Goal: Task Accomplishment & Management: Manage account settings

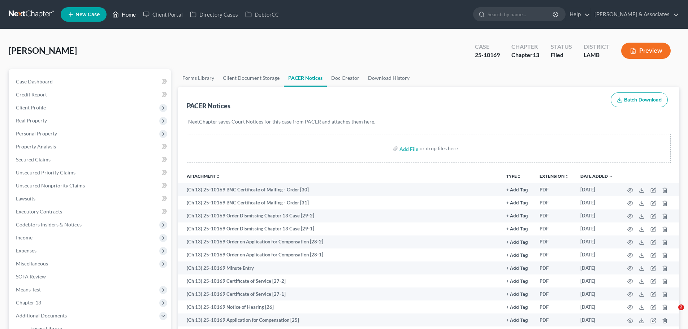
click at [126, 14] on link "Home" at bounding box center [124, 14] width 31 height 13
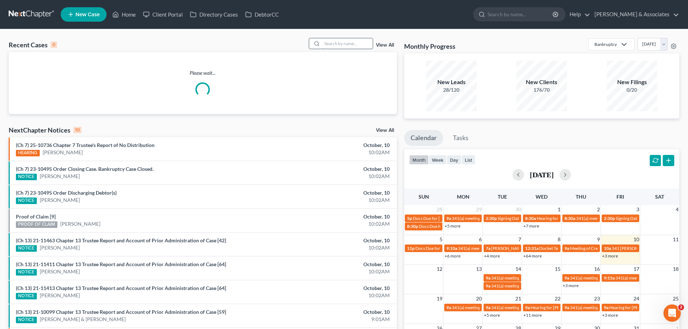
click at [337, 44] on input "search" at bounding box center [347, 43] width 51 height 10
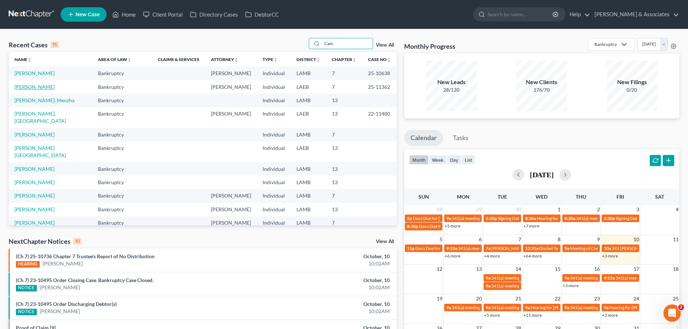
type input "Cam"
click at [34, 86] on link "[PERSON_NAME]" at bounding box center [34, 87] width 40 height 6
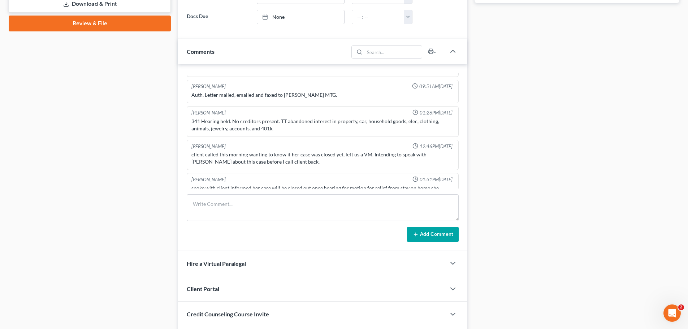
scroll to position [1044, 0]
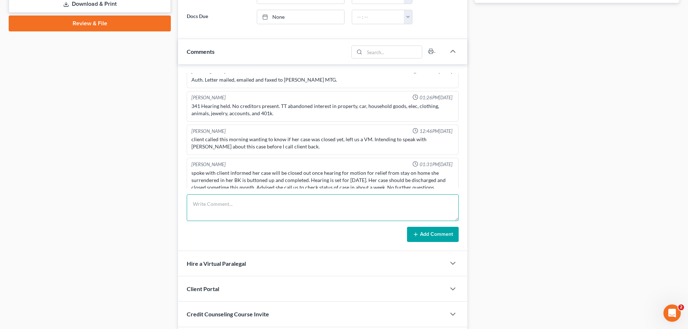
click at [271, 204] on textarea at bounding box center [323, 207] width 272 height 27
type textarea "Spoke with [PERSON_NAME] & [PERSON_NAME] ([PERSON_NAME]) and advised her that o…"
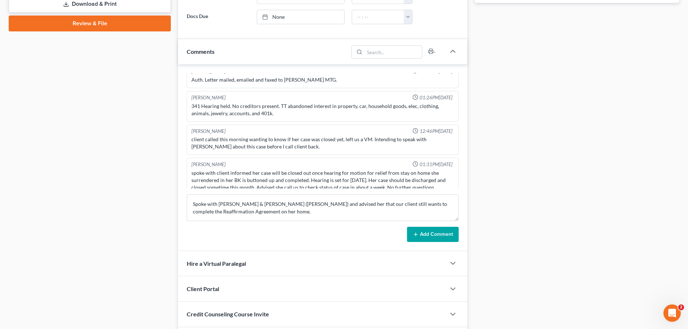
click at [434, 241] on button "Add Comment" at bounding box center [433, 234] width 52 height 15
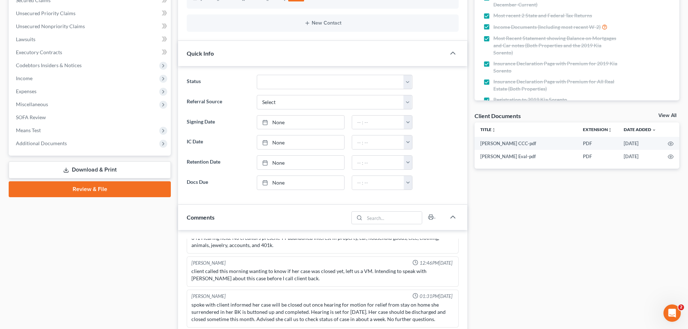
scroll to position [0, 0]
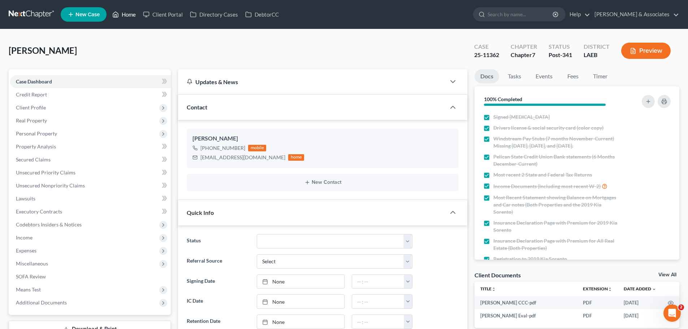
click at [128, 15] on link "Home" at bounding box center [124, 14] width 31 height 13
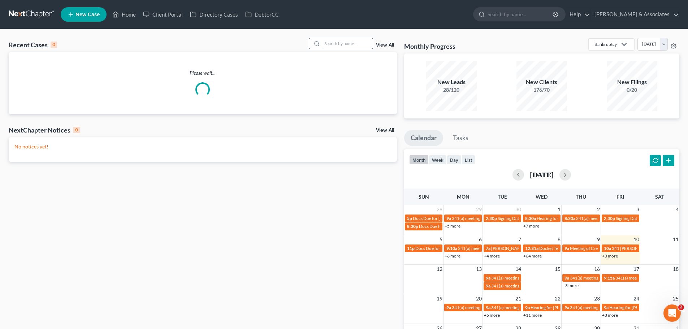
click at [357, 45] on input "search" at bounding box center [347, 43] width 51 height 10
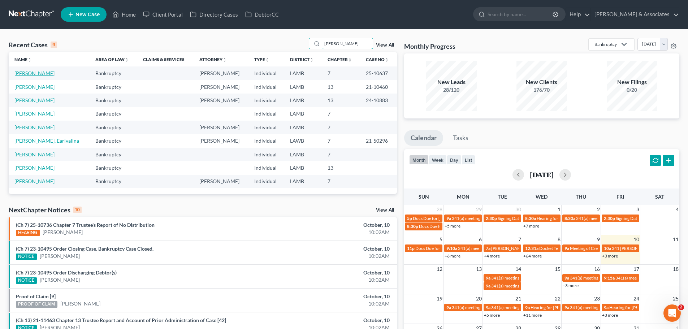
type input "[PERSON_NAME]"
click at [31, 74] on link "[PERSON_NAME]" at bounding box center [34, 73] width 40 height 6
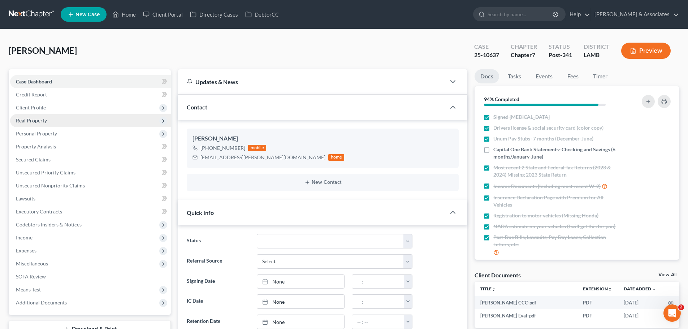
scroll to position [328, 0]
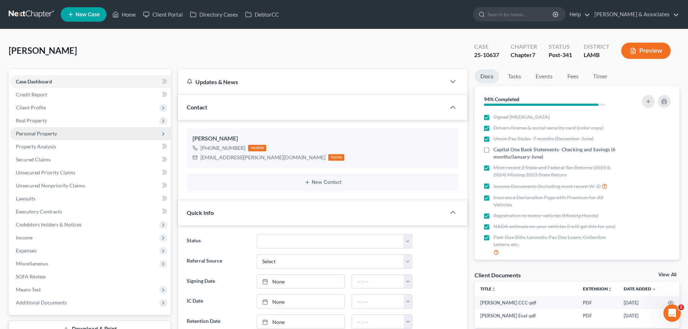
click at [31, 133] on span "Personal Property" at bounding box center [36, 133] width 41 height 6
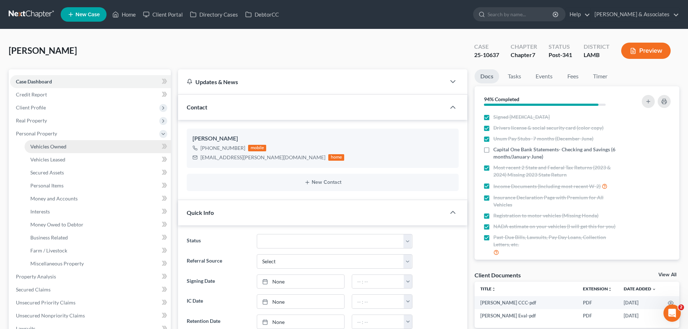
click at [42, 148] on span "Vehicles Owned" at bounding box center [48, 146] width 36 height 6
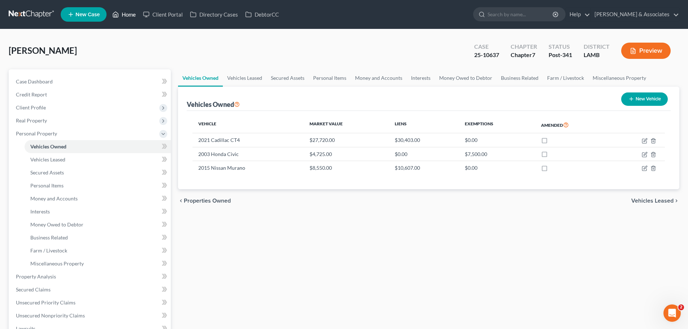
click at [126, 13] on link "Home" at bounding box center [124, 14] width 31 height 13
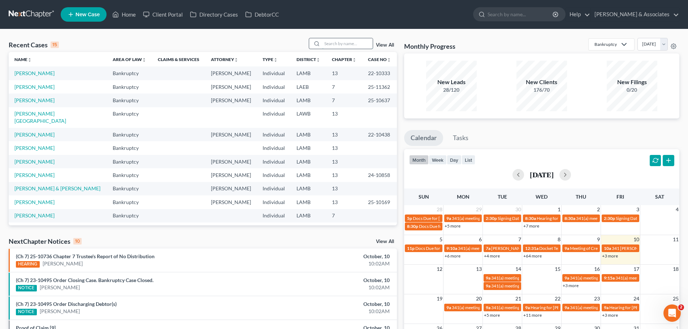
click at [349, 42] on input "search" at bounding box center [347, 43] width 51 height 10
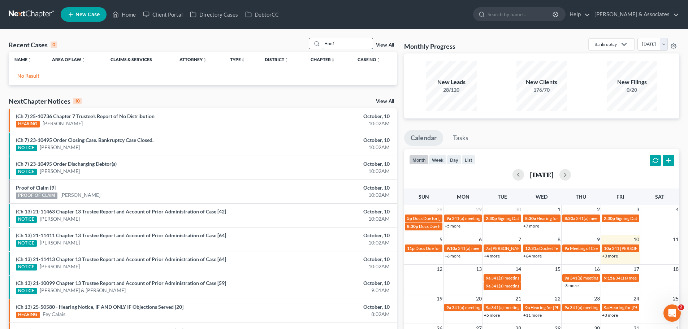
drag, startPoint x: 347, startPoint y: 42, endPoint x: 318, endPoint y: 42, distance: 29.2
click at [318, 42] on div "Hoof" at bounding box center [341, 43] width 64 height 11
type input "[PERSON_NAME]"
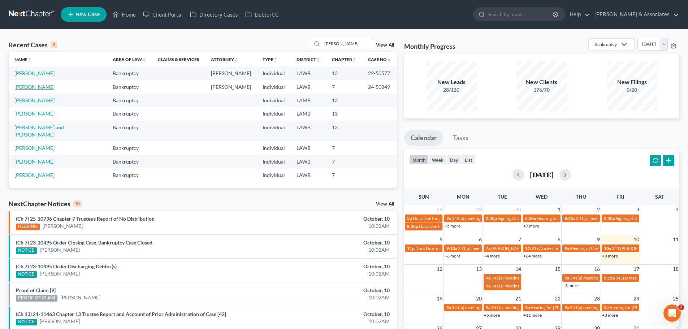
click at [28, 86] on link "[PERSON_NAME]" at bounding box center [34, 87] width 40 height 6
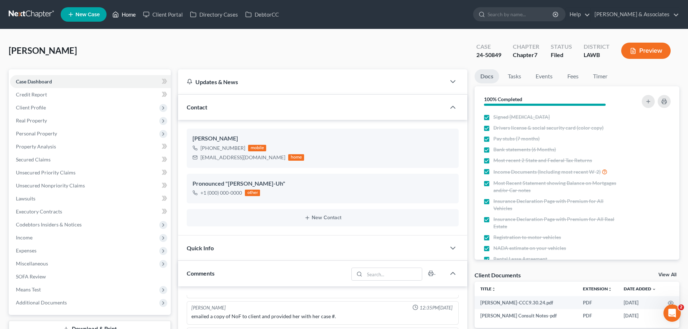
drag, startPoint x: 129, startPoint y: 14, endPoint x: 144, endPoint y: 36, distance: 27.0
click at [129, 14] on link "Home" at bounding box center [124, 14] width 31 height 13
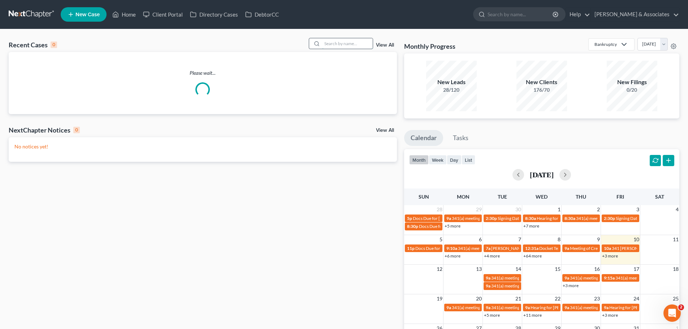
click at [338, 44] on input "search" at bounding box center [347, 43] width 51 height 10
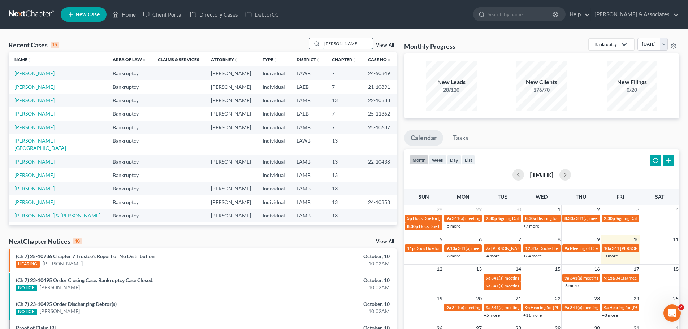
drag, startPoint x: 345, startPoint y: 45, endPoint x: 319, endPoint y: 45, distance: 26.0
click at [319, 45] on div "[PERSON_NAME]" at bounding box center [341, 43] width 64 height 11
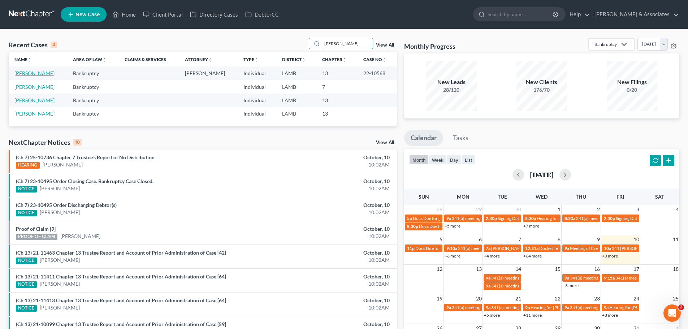
type input "[PERSON_NAME]"
click at [43, 74] on link "[PERSON_NAME]" at bounding box center [34, 73] width 40 height 6
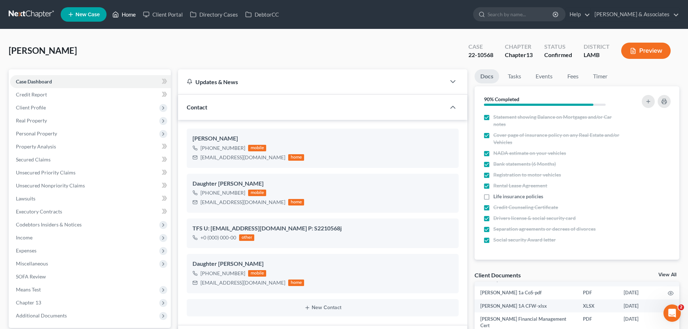
click at [126, 16] on link "Home" at bounding box center [124, 14] width 31 height 13
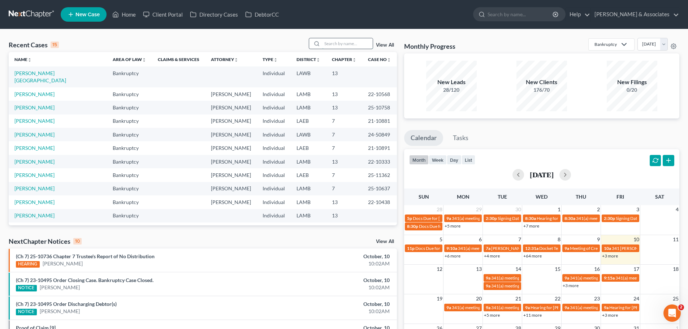
click at [348, 44] on input "search" at bounding box center [347, 43] width 51 height 10
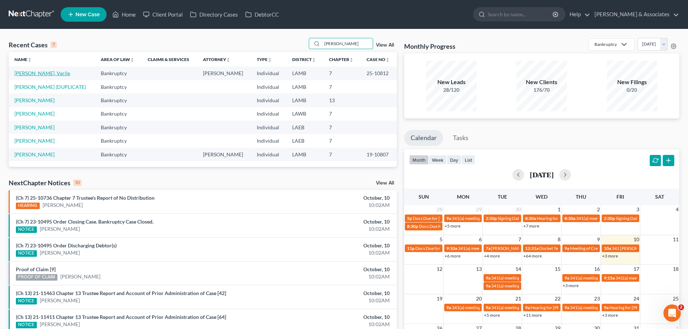
type input "[PERSON_NAME]"
click at [36, 73] on link "[PERSON_NAME], Varile" at bounding box center [42, 73] width 56 height 6
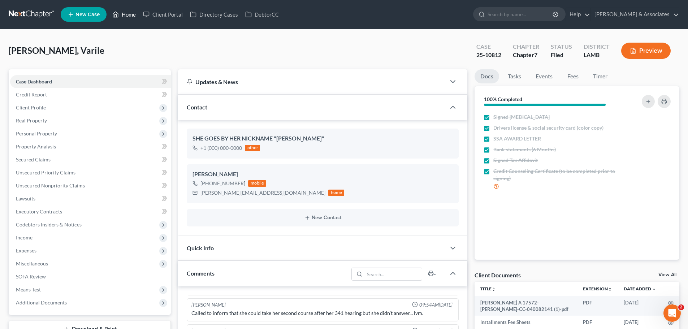
click at [130, 16] on link "Home" at bounding box center [124, 14] width 31 height 13
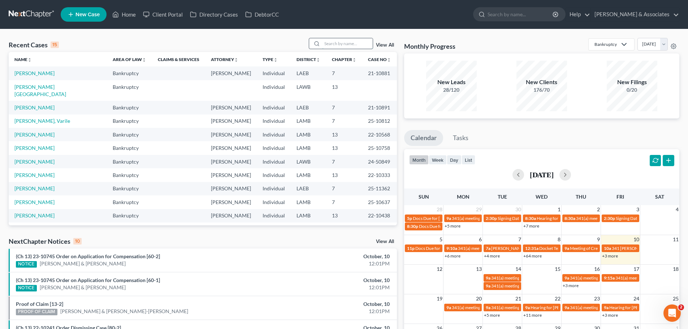
click at [341, 40] on input "search" at bounding box center [347, 43] width 51 height 10
type input "[PERSON_NAME]"
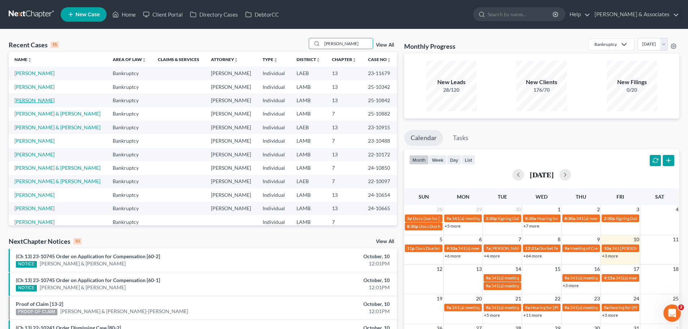
click at [27, 100] on link "[PERSON_NAME]" at bounding box center [34, 100] width 40 height 6
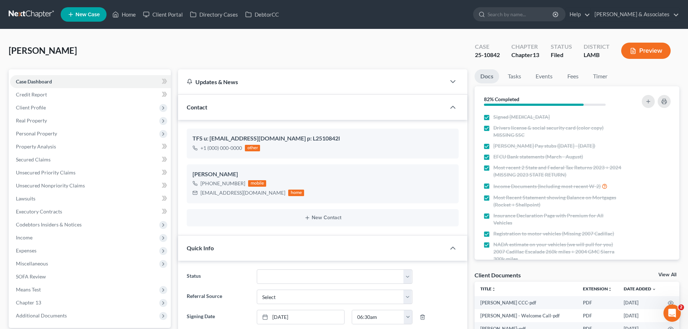
scroll to position [108, 0]
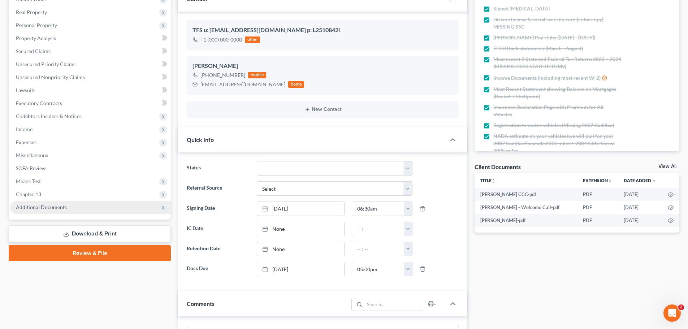
click at [45, 210] on span "Additional Documents" at bounding box center [41, 207] width 51 height 6
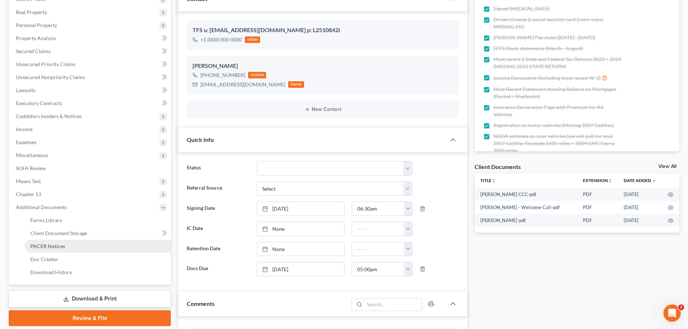
click at [48, 247] on span "PACER Notices" at bounding box center [47, 246] width 35 height 6
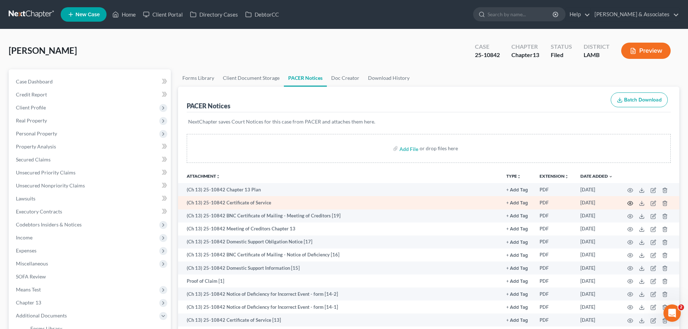
click at [629, 202] on circle "button" at bounding box center [629, 202] width 1 height 1
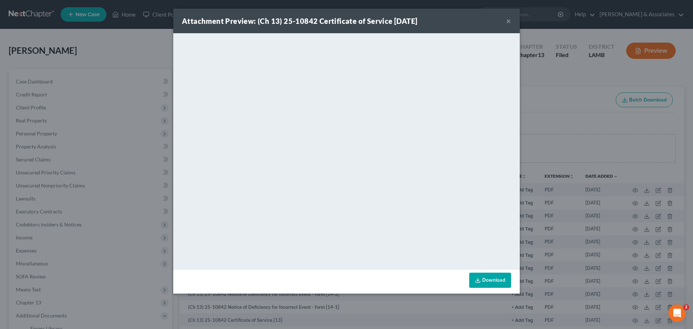
click at [508, 21] on button "×" at bounding box center [508, 21] width 5 height 9
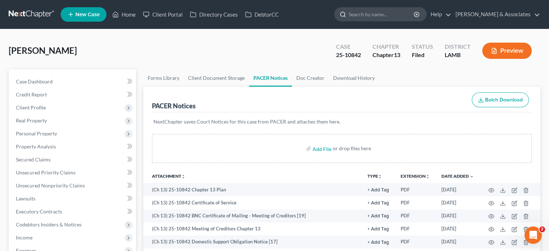
drag, startPoint x: 423, startPoint y: 84, endPoint x: 443, endPoint y: 10, distance: 77.1
click at [423, 84] on ul "Forms Library Client Document Storage PACER Notices Doc Creator Download History" at bounding box center [341, 77] width 397 height 17
click at [126, 13] on link "Home" at bounding box center [124, 14] width 31 height 13
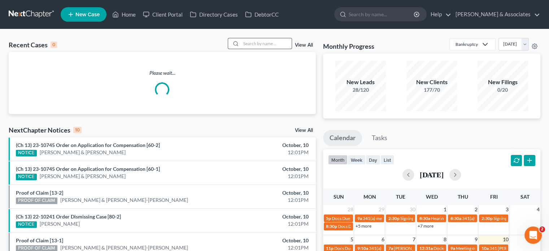
click at [269, 44] on input "search" at bounding box center [266, 43] width 51 height 10
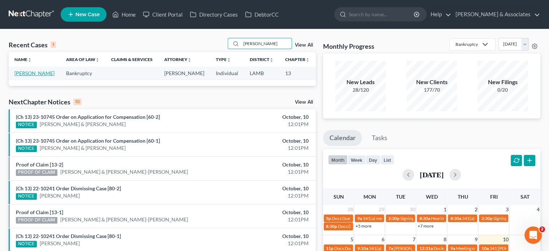
type input "[PERSON_NAME]"
click at [26, 73] on link "[PERSON_NAME]" at bounding box center [34, 73] width 40 height 6
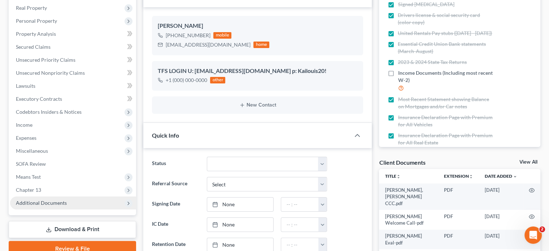
scroll to position [144, 0]
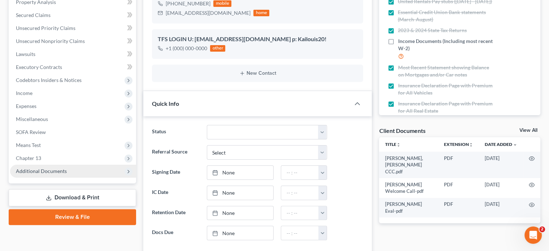
click at [45, 172] on span "Additional Documents" at bounding box center [41, 171] width 51 height 6
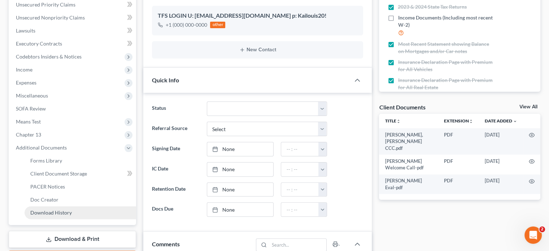
scroll to position [180, 0]
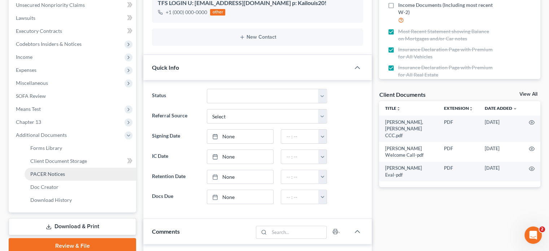
click at [52, 175] on span "PACER Notices" at bounding box center [47, 174] width 35 height 6
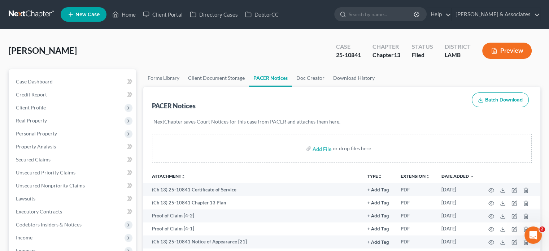
drag, startPoint x: 414, startPoint y: 72, endPoint x: 542, endPoint y: 49, distance: 130.5
click at [414, 72] on ul "Forms Library Client Document Storage PACER Notices Doc Creator Download History" at bounding box center [341, 77] width 397 height 17
click at [129, 14] on link "Home" at bounding box center [124, 14] width 31 height 13
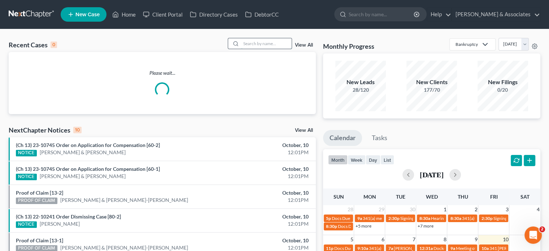
click at [259, 44] on input "search" at bounding box center [266, 43] width 51 height 10
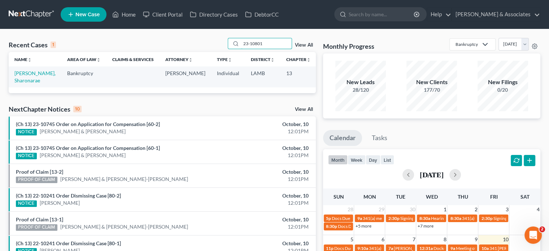
type input "23-10801"
click at [38, 79] on link "[PERSON_NAME], Sharonarae" at bounding box center [34, 76] width 41 height 13
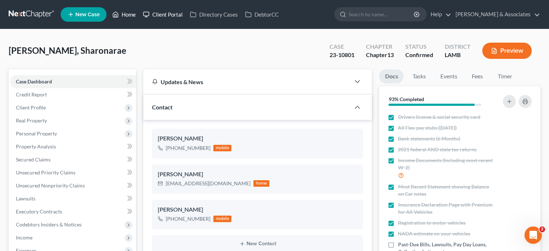
drag, startPoint x: 132, startPoint y: 14, endPoint x: 161, endPoint y: 14, distance: 29.2
click at [132, 14] on link "Home" at bounding box center [124, 14] width 31 height 13
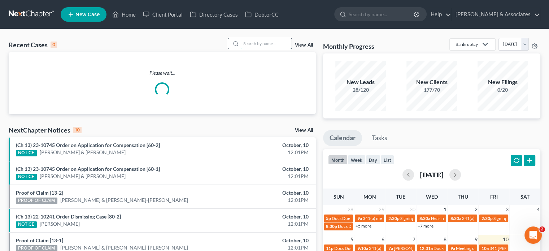
click at [258, 44] on input "search" at bounding box center [266, 43] width 51 height 10
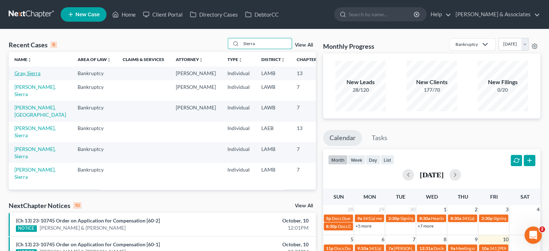
type input "SIerra"
click at [19, 76] on link "Gray, Sierra" at bounding box center [27, 73] width 26 height 6
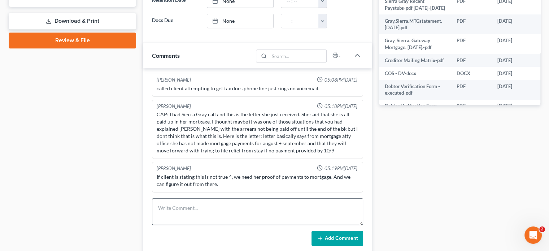
scroll to position [325, 0]
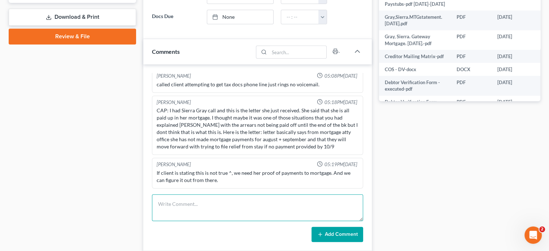
click at [223, 200] on textarea at bounding box center [257, 207] width 211 height 27
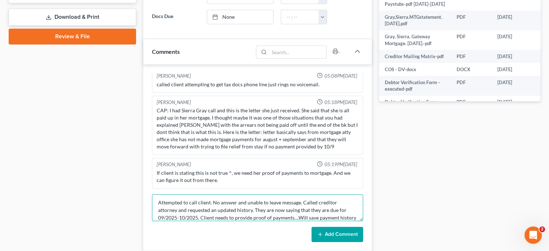
scroll to position [9, 0]
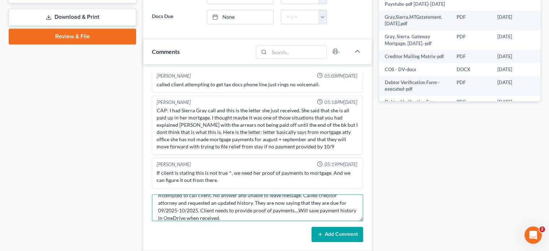
type textarea "Attempted to call client. No answer and unable to leave message. Called credito…"
click at [322, 228] on button "Add Comment" at bounding box center [337, 234] width 52 height 15
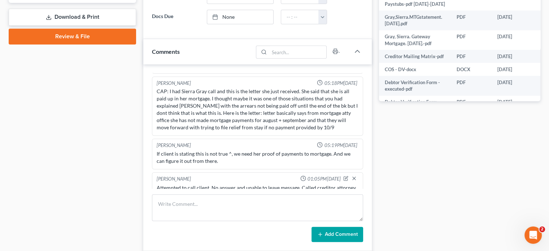
scroll to position [0, 0]
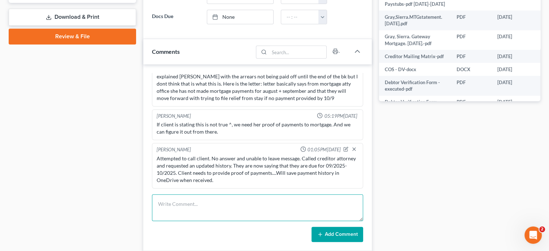
click at [242, 205] on textarea at bounding box center [257, 207] width 211 height 27
type textarea "R"
type textarea "p"
type textarea "Payment History received and saved into the one drive"
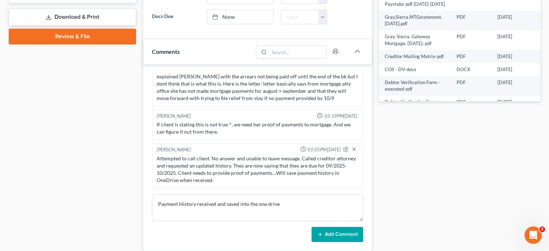
click at [344, 235] on button "Add Comment" at bounding box center [337, 234] width 52 height 15
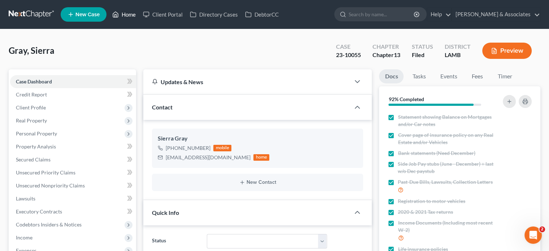
click at [127, 16] on link "Home" at bounding box center [124, 14] width 31 height 13
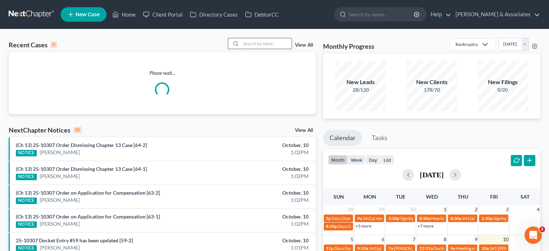
click at [262, 45] on input "search" at bounding box center [266, 43] width 51 height 10
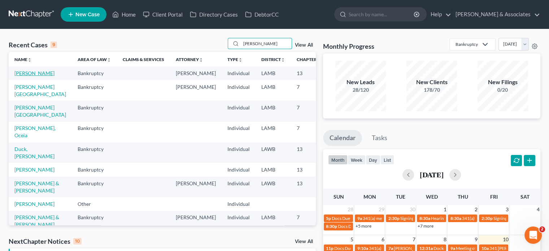
type input "[PERSON_NAME]"
click at [24, 76] on link "[PERSON_NAME]" at bounding box center [34, 73] width 40 height 6
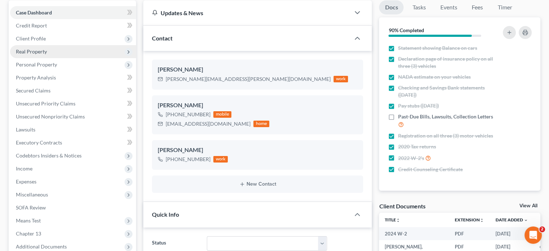
scroll to position [36, 0]
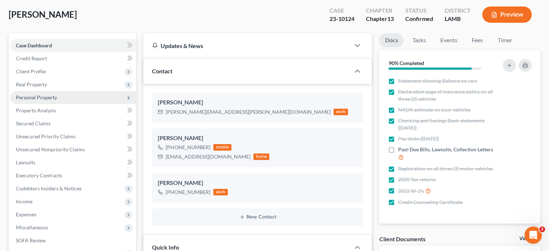
click at [30, 100] on span "Personal Property" at bounding box center [36, 97] width 41 height 6
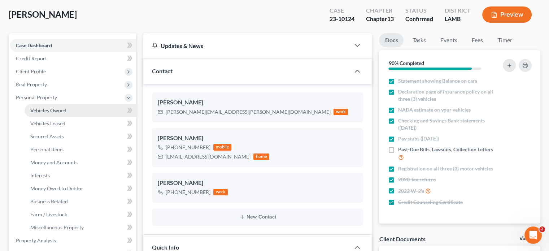
click at [54, 112] on span "Vehicles Owned" at bounding box center [48, 110] width 36 height 6
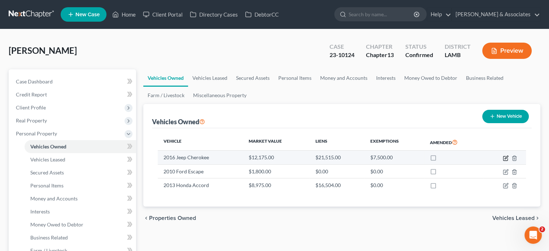
click at [505, 158] on icon "button" at bounding box center [506, 158] width 6 height 6
select select "0"
select select "10"
select select "2"
select select "4"
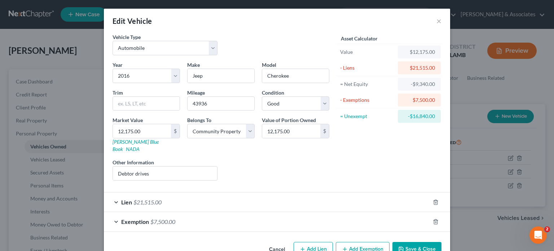
click at [114, 193] on div "Lien $21,515.00" at bounding box center [267, 201] width 326 height 19
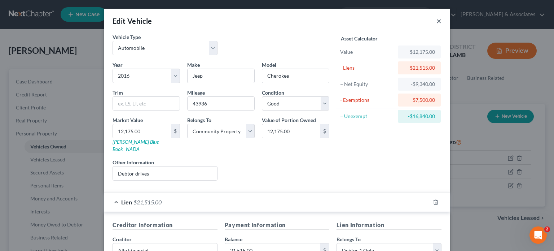
click at [437, 25] on button "×" at bounding box center [439, 21] width 5 height 9
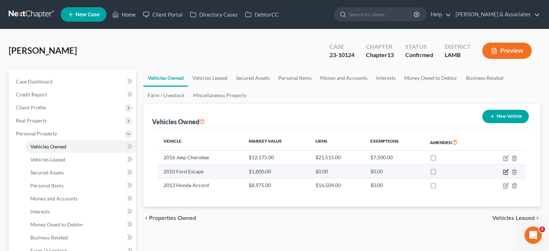
click at [503, 171] on icon "button" at bounding box center [505, 172] width 4 height 4
select select "0"
select select "16"
select select "4"
select select "0"
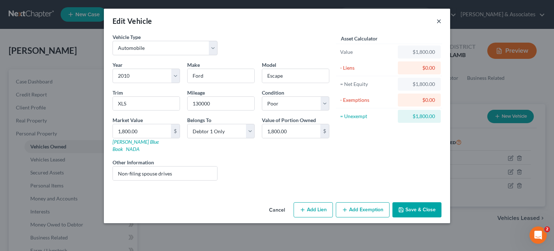
click at [440, 20] on button "×" at bounding box center [439, 21] width 5 height 9
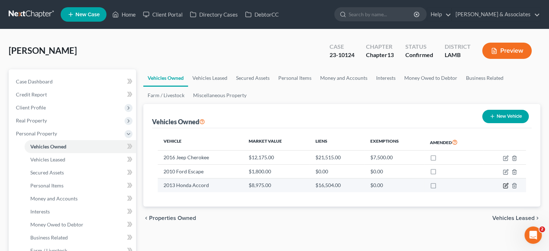
click at [504, 183] on icon "button" at bounding box center [506, 186] width 6 height 6
select select "0"
select select "13"
select select "2"
select select "0"
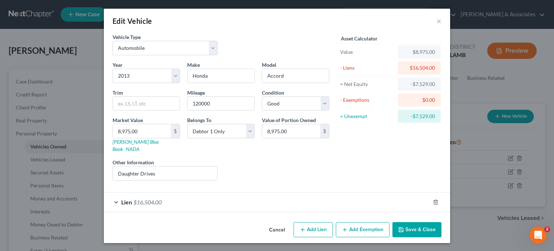
click at [114, 193] on div "Lien $16,504.00" at bounding box center [267, 201] width 326 height 19
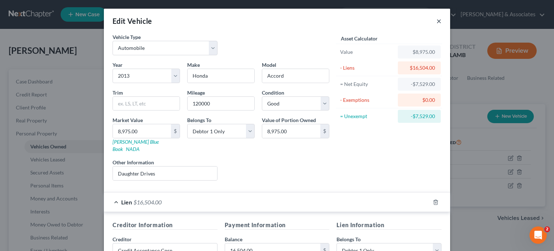
click at [437, 22] on button "×" at bounding box center [439, 21] width 5 height 9
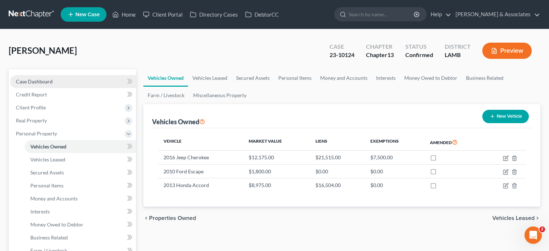
click at [44, 79] on span "Case Dashboard" at bounding box center [34, 81] width 37 height 6
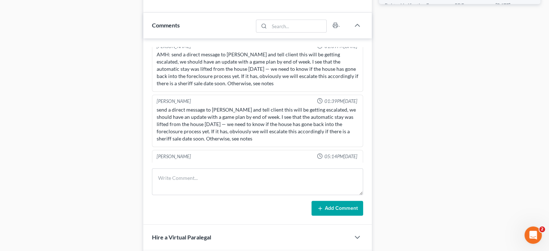
scroll to position [433, 0]
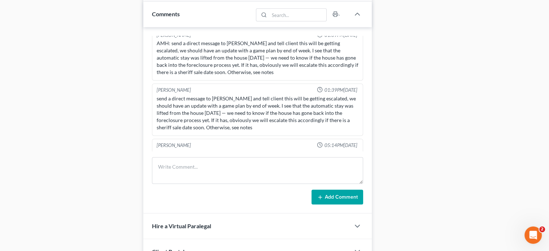
click at [231, 154] on div "Appointment Setter 11:23AM[DATE] Spoke with lead and did intake, scheduled cons…" at bounding box center [257, 120] width 228 height 187
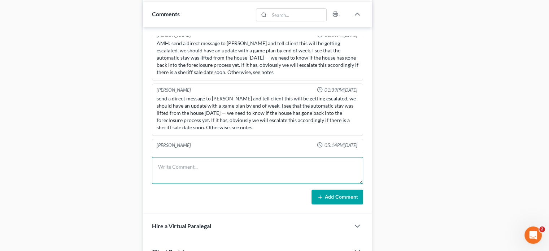
click at [208, 163] on textarea at bounding box center [257, 170] width 211 height 27
click at [164, 164] on textarea at bounding box center [257, 170] width 211 height 27
drag, startPoint x: 162, startPoint y: 164, endPoint x: 199, endPoint y: 203, distance: 54.1
click at [162, 164] on textarea at bounding box center [257, 170] width 211 height 27
click at [199, 184] on textarea at bounding box center [257, 170] width 211 height 27
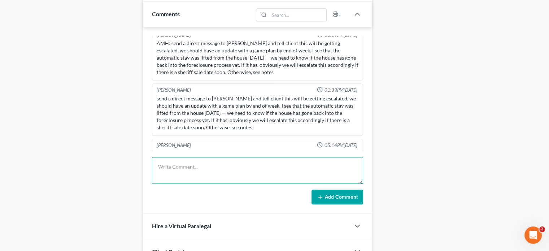
scroll to position [397, 0]
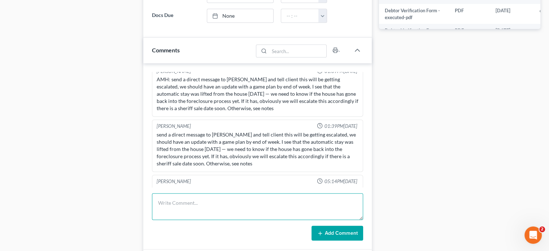
click at [205, 203] on textarea at bounding box center [257, 206] width 211 height 27
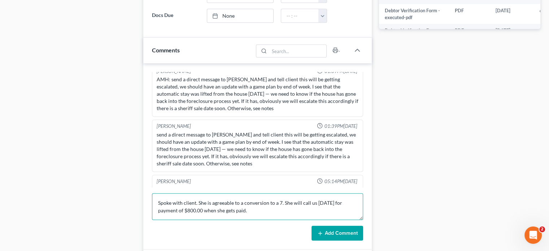
type textarea "Spoke with client. She is agreeable to a conversion to a 7. She will call us [D…"
click at [337, 230] on button "Add Comment" at bounding box center [337, 233] width 52 height 15
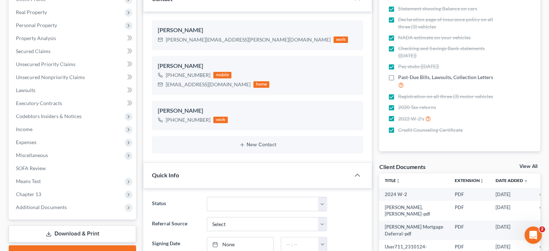
scroll to position [0, 0]
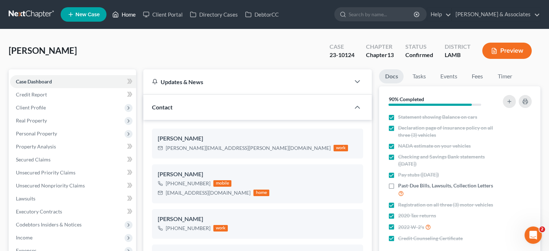
click at [131, 12] on link "Home" at bounding box center [124, 14] width 31 height 13
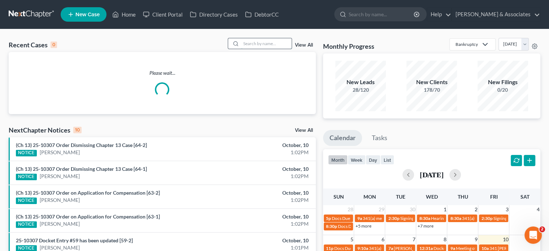
click at [253, 45] on input "search" at bounding box center [266, 43] width 51 height 10
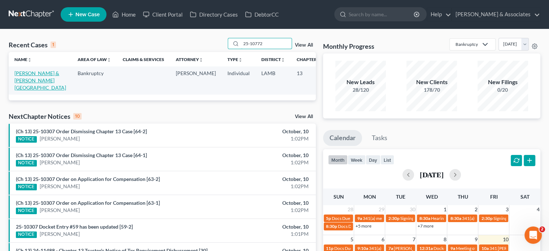
type input "25-10772"
click at [23, 80] on link "[PERSON_NAME] & [PERSON_NAME][GEOGRAPHIC_DATA]" at bounding box center [40, 80] width 52 height 21
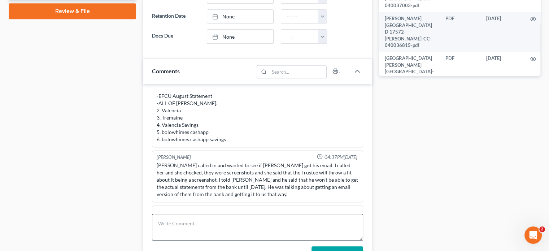
scroll to position [361, 0]
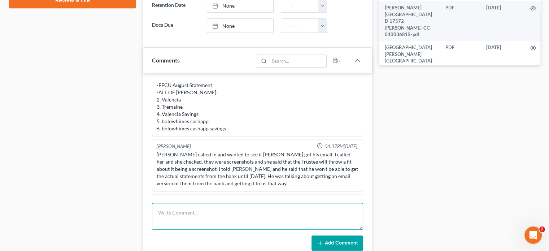
click at [223, 210] on textarea at bounding box center [257, 216] width 211 height 27
drag, startPoint x: 267, startPoint y: 209, endPoint x: 134, endPoint y: 215, distance: 132.6
click at [134, 215] on div "Petition Navigation Case Dashboard Payments Invoices Payments Payments Credit R…" at bounding box center [274, 34] width 539 height 653
type textarea "Money Order IAO $1,000.00 sent to ACC."
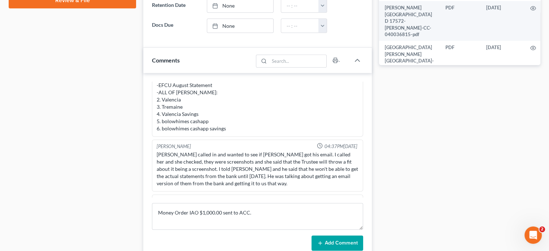
click at [345, 240] on button "Add Comment" at bounding box center [337, 242] width 52 height 15
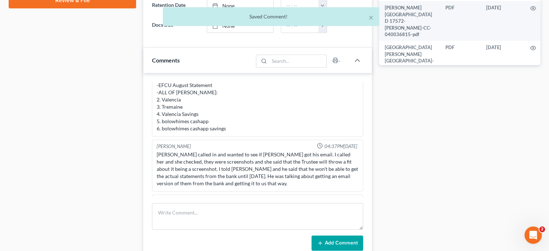
scroll to position [1507, 0]
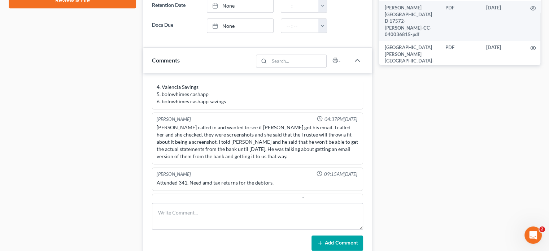
drag, startPoint x: 104, startPoint y: 132, endPoint x: 100, endPoint y: 133, distance: 4.4
click at [104, 132] on div "Case Dashboard Payments Invoices Payments Payments Credit Report Client Profile" at bounding box center [72, 34] width 135 height 653
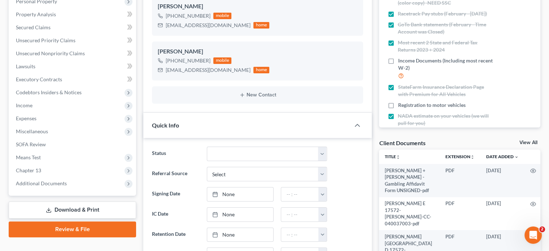
scroll to position [0, 0]
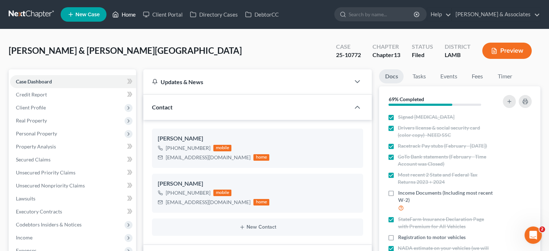
click at [126, 14] on link "Home" at bounding box center [124, 14] width 31 height 13
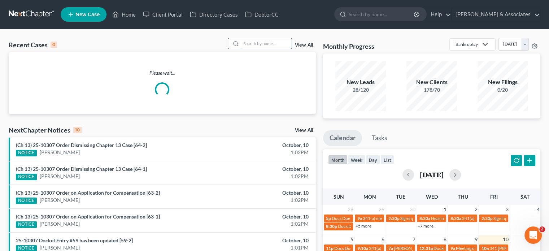
click at [258, 43] on input "search" at bounding box center [266, 43] width 51 height 10
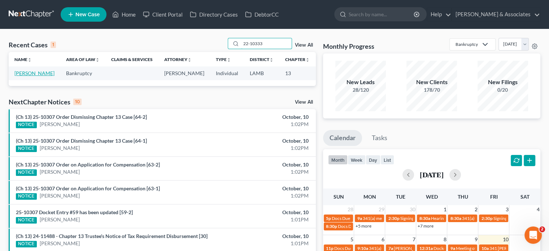
type input "22-10333"
click at [22, 76] on link "[PERSON_NAME]" at bounding box center [34, 73] width 40 height 6
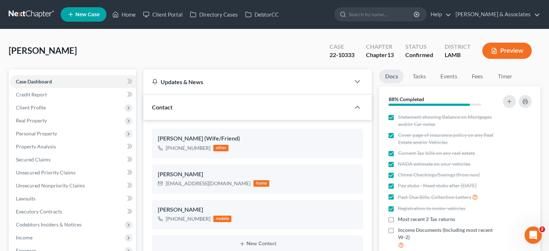
scroll to position [3890, 0]
drag, startPoint x: 389, startPoint y: 36, endPoint x: 185, endPoint y: 193, distance: 257.8
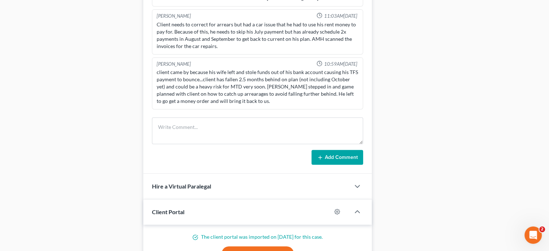
scroll to position [469, 0]
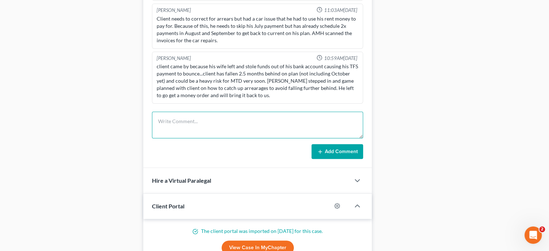
click at [195, 121] on textarea at bounding box center [257, 125] width 211 height 27
paste textarea "Money Order IAO $1,000.00 sent to ACC."
click at [192, 119] on textarea "Money Order IAO $1,000.00 sent to ACC." at bounding box center [257, 125] width 211 height 27
drag, startPoint x: 192, startPoint y: 119, endPoint x: 205, endPoint y: 119, distance: 12.3
click at [205, 119] on textarea "Money Order $1,000.00 sent to ACC." at bounding box center [257, 125] width 211 height 27
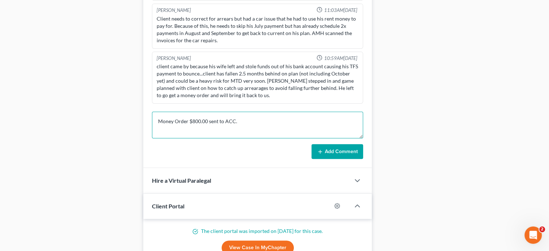
type textarea "Money Order $800.00 sent to ACC."
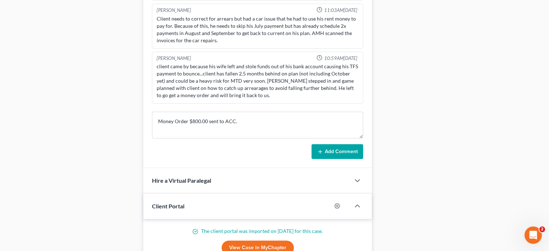
click at [329, 151] on button "Add Comment" at bounding box center [337, 151] width 52 height 15
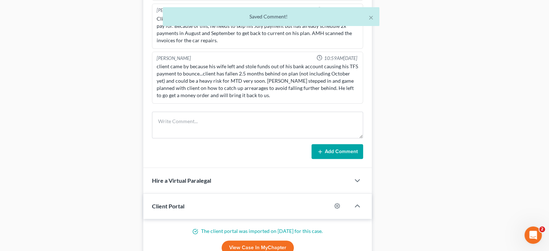
scroll to position [2462, 0]
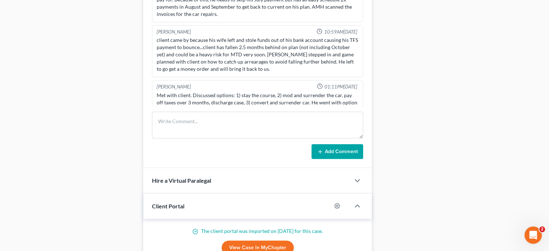
click at [456, 74] on div "Docs Tasks Events Fees Timer 88% Completed Nothing here yet! Statement showing …" at bounding box center [459, 60] width 169 height 921
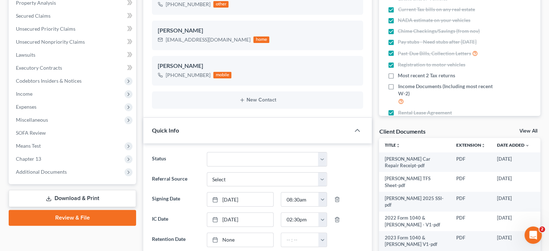
scroll to position [0, 0]
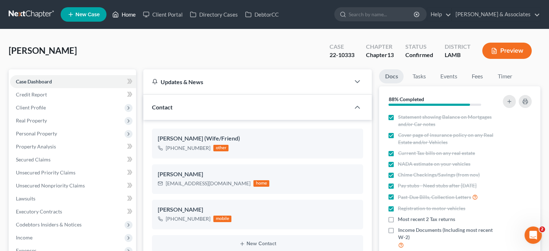
drag, startPoint x: 129, startPoint y: 14, endPoint x: 181, endPoint y: 51, distance: 63.7
click at [129, 14] on link "Home" at bounding box center [124, 14] width 31 height 13
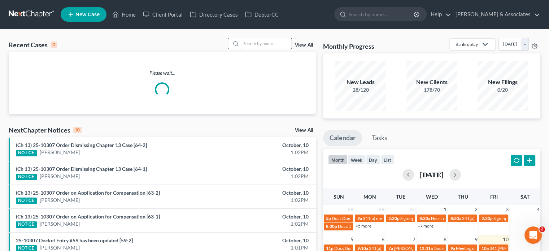
click at [249, 43] on input "search" at bounding box center [266, 43] width 51 height 10
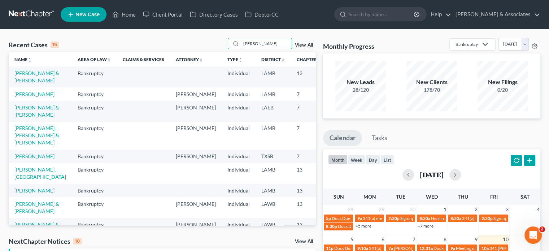
scroll to position [36, 0]
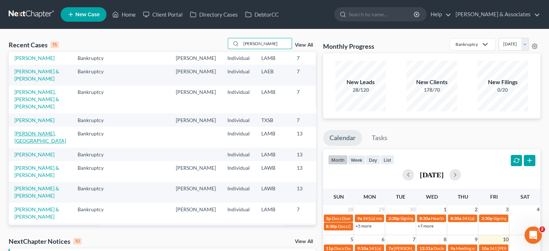
type input "[PERSON_NAME]"
click at [26, 144] on link "[PERSON_NAME], [GEOGRAPHIC_DATA]" at bounding box center [40, 136] width 52 height 13
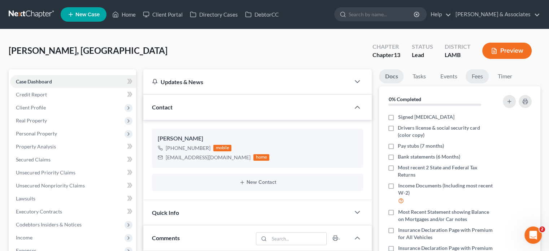
click at [478, 75] on link "Fees" at bounding box center [477, 76] width 23 height 14
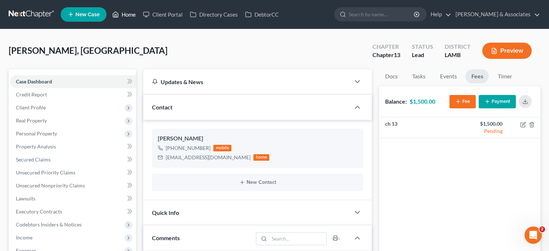
click at [128, 16] on link "Home" at bounding box center [124, 14] width 31 height 13
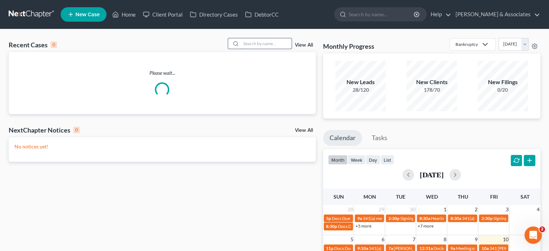
click at [262, 41] on input "search" at bounding box center [266, 43] width 51 height 10
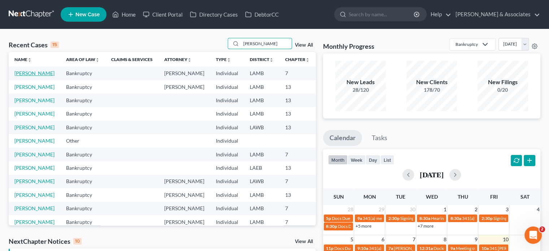
type input "[PERSON_NAME]"
click at [27, 73] on link "[PERSON_NAME]" at bounding box center [34, 73] width 40 height 6
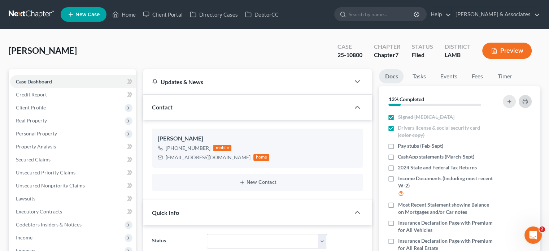
click at [525, 102] on rect "button" at bounding box center [525, 103] width 3 height 2
click at [159, 170] on ng-include "[PERSON_NAME] [PHONE_NUMBER] mobile [EMAIL_ADDRESS][DOMAIN_NAME] home New Conta…" at bounding box center [257, 159] width 211 height 62
drag, startPoint x: 166, startPoint y: 157, endPoint x: 215, endPoint y: 158, distance: 49.8
click at [215, 158] on div "[EMAIL_ADDRESS][DOMAIN_NAME] home" at bounding box center [214, 157] width 112 height 9
copy div "[EMAIL_ADDRESS][DOMAIN_NAME]"
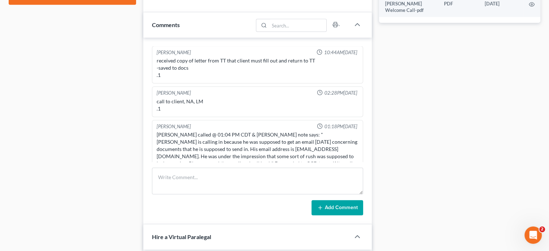
scroll to position [397, 0]
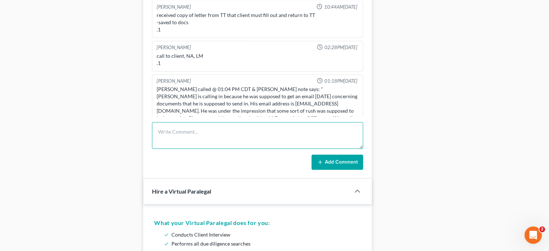
click at [201, 128] on textarea at bounding box center [257, 135] width 211 height 27
click at [192, 130] on textarea at bounding box center [257, 135] width 211 height 27
type textarea "I forgot to hit send on the email. I sent it and gave him a call. No answer. Le…"
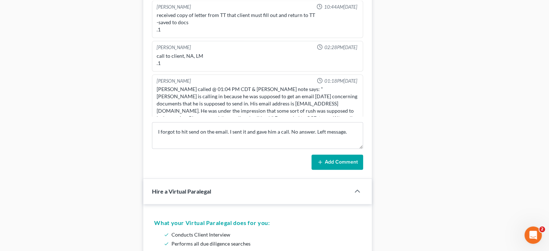
click at [345, 162] on button "Add Comment" at bounding box center [337, 161] width 52 height 15
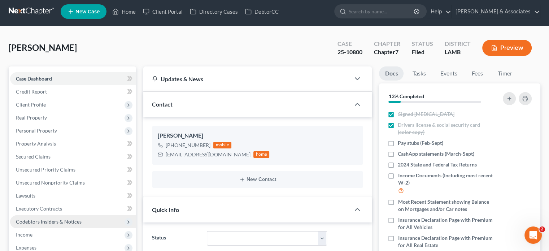
scroll to position [0, 0]
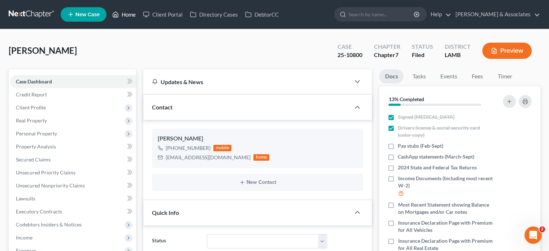
click at [132, 16] on link "Home" at bounding box center [124, 14] width 31 height 13
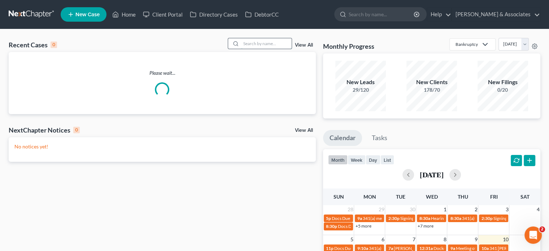
click at [262, 42] on input "search" at bounding box center [266, 43] width 51 height 10
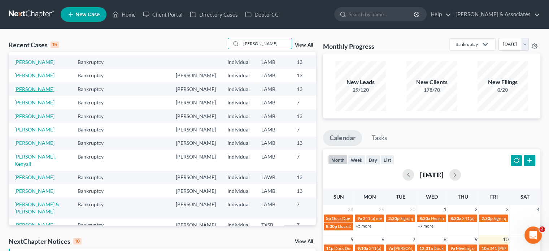
scroll to position [72, 0]
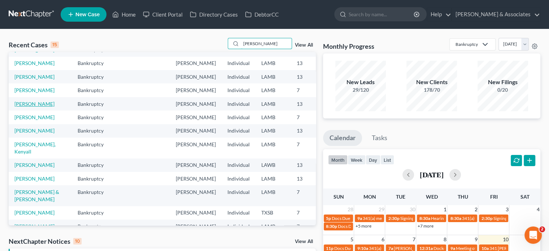
type input "[PERSON_NAME]"
click at [23, 107] on link "[PERSON_NAME]" at bounding box center [34, 104] width 40 height 6
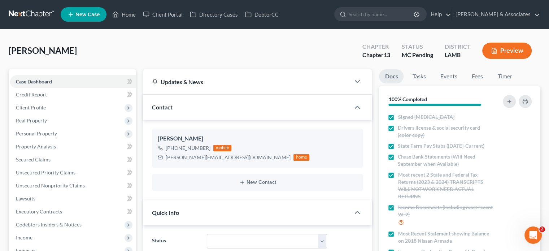
scroll to position [1307, 0]
click at [35, 106] on span "Client Profile" at bounding box center [31, 107] width 30 height 6
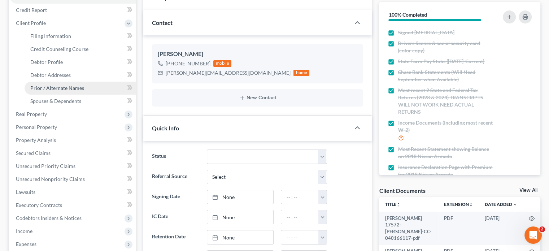
scroll to position [72, 0]
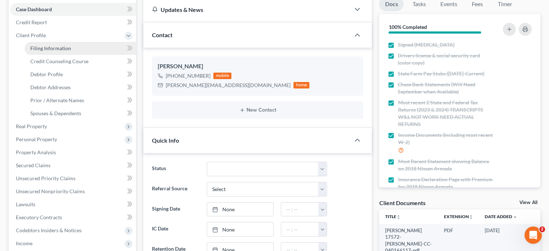
click at [53, 47] on span "Filing Information" at bounding box center [50, 48] width 41 height 6
select select "1"
select select "0"
select select "3"
select select "19"
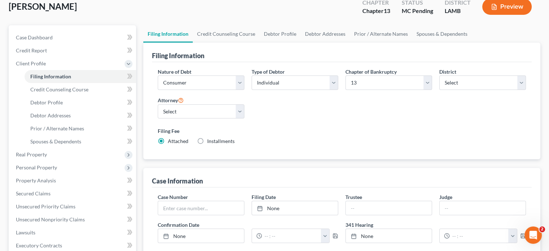
scroll to position [29, 0]
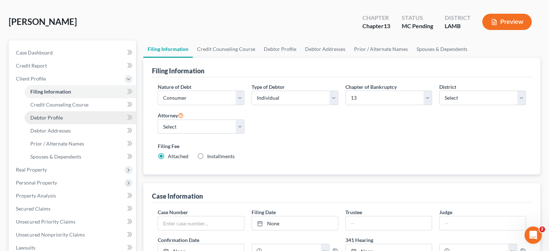
click at [53, 118] on span "Debtor Profile" at bounding box center [46, 117] width 32 height 6
select select "3"
select select "2"
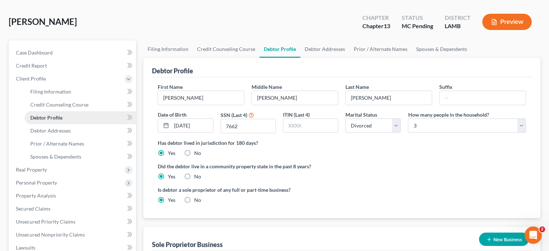
scroll to position [0, 0]
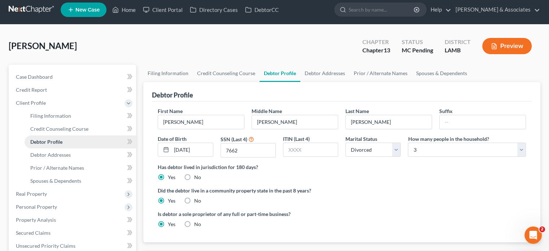
radio input "true"
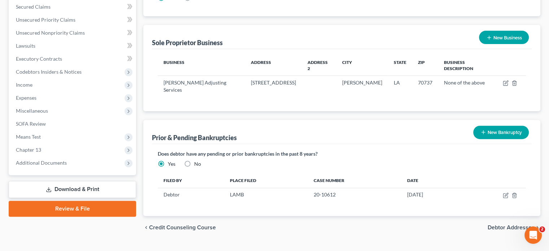
scroll to position [232, 0]
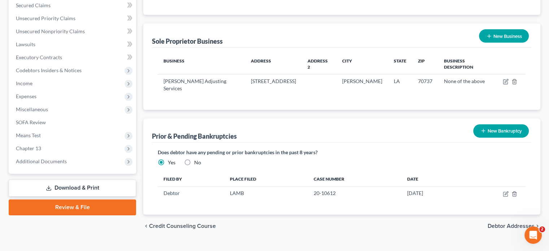
click at [77, 184] on link "Download & Print" at bounding box center [72, 187] width 127 height 17
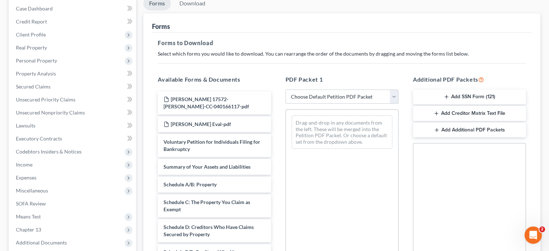
scroll to position [108, 0]
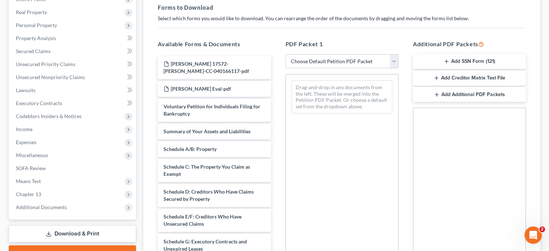
click at [458, 58] on button "Add SSN Form (121)" at bounding box center [469, 61] width 113 height 15
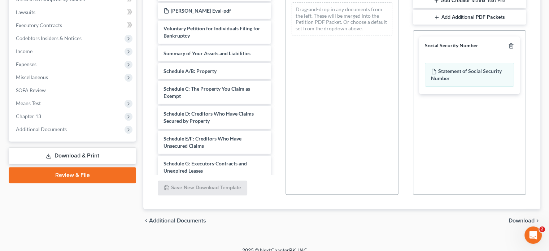
scroll to position [194, 0]
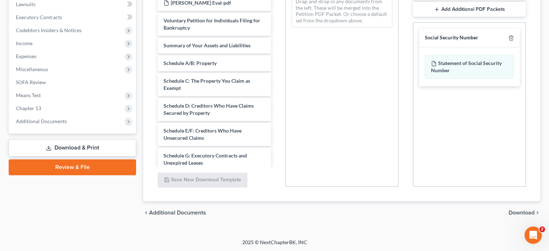
click at [515, 211] on span "Download" at bounding box center [522, 213] width 26 height 6
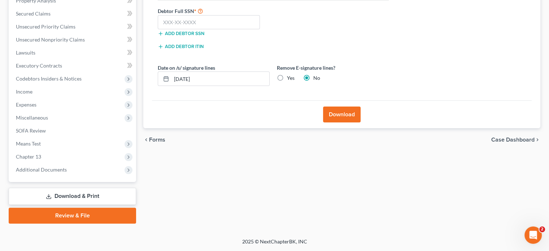
scroll to position [145, 0]
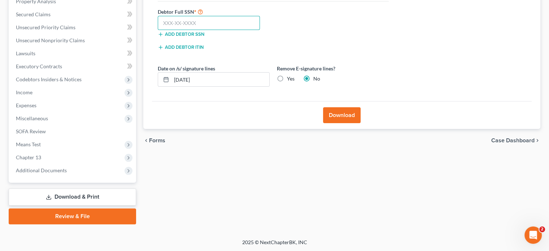
click at [192, 25] on input "text" at bounding box center [209, 23] width 102 height 14
type input "412-49-7662"
click at [349, 116] on button "Download" at bounding box center [342, 115] width 38 height 16
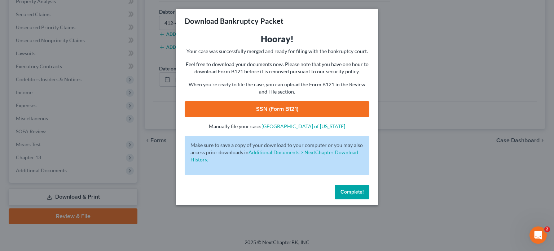
click at [292, 112] on link "SSN (Form B121)" at bounding box center [277, 109] width 185 height 16
click at [359, 194] on span "Complete!" at bounding box center [352, 192] width 23 height 6
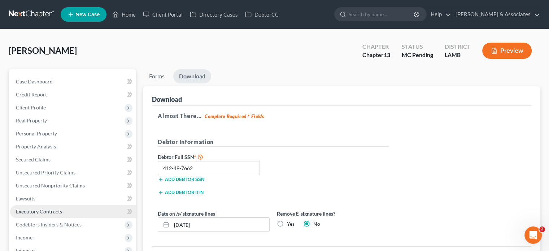
scroll to position [0, 0]
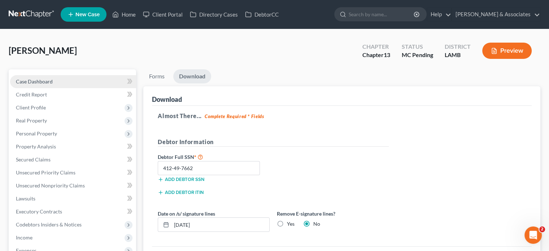
click at [49, 82] on span "Case Dashboard" at bounding box center [34, 81] width 37 height 6
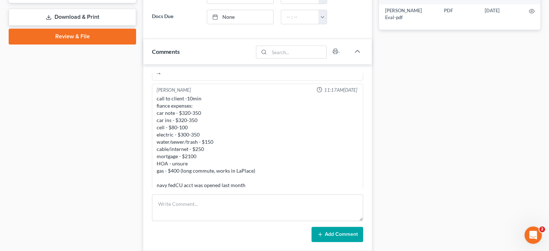
scroll to position [1162, 0]
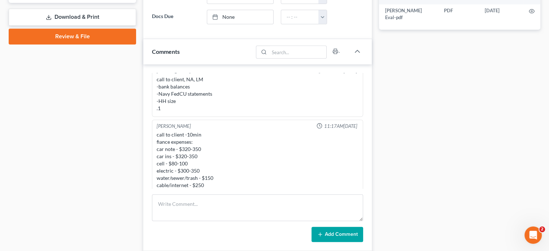
click at [64, 36] on link "Review & File" at bounding box center [72, 37] width 127 height 16
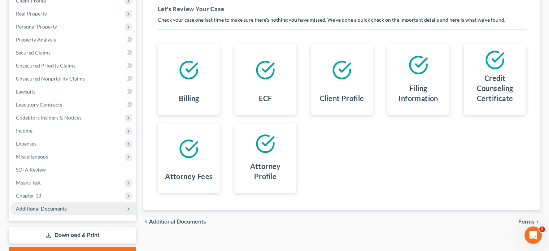
scroll to position [145, 0]
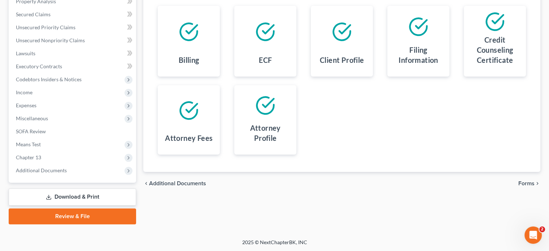
click at [532, 183] on span "Forms" at bounding box center [526, 183] width 16 height 6
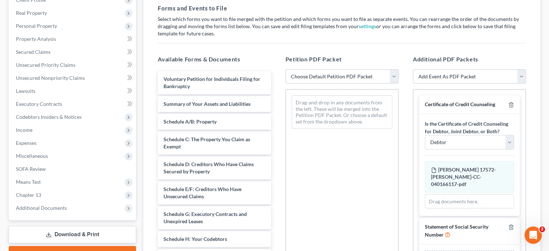
scroll to position [108, 0]
click at [394, 75] on select "Choose Default Petition PDF Packet Emergency Filing (Voluntary Petition and Cre…" at bounding box center [341, 76] width 113 height 14
select select "2"
click at [285, 69] on select "Choose Default Petition PDF Packet Emergency Filing (Voluntary Petition and Cre…" at bounding box center [341, 76] width 113 height 14
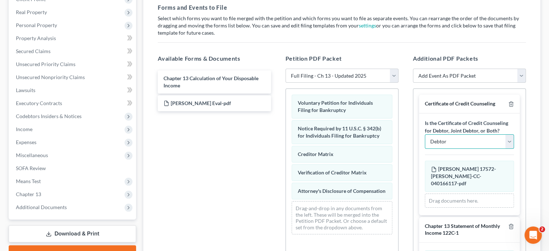
click at [452, 145] on select "Debtor Joint Debtor Debtor and Joint Debtor" at bounding box center [469, 141] width 89 height 14
click at [425, 141] on select "Debtor Joint Debtor Debtor and Joint Debtor" at bounding box center [469, 141] width 89 height 14
click at [452, 78] on select "Add Event As PDF Packet Amended List of Creditors Amended List of Creditors and…" at bounding box center [469, 76] width 113 height 14
select select "11"
click at [413, 69] on select "Add Event As PDF Packet Amended List of Creditors Amended List of Creditors and…" at bounding box center [469, 76] width 113 height 14
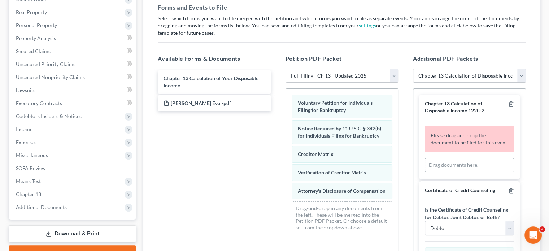
select select
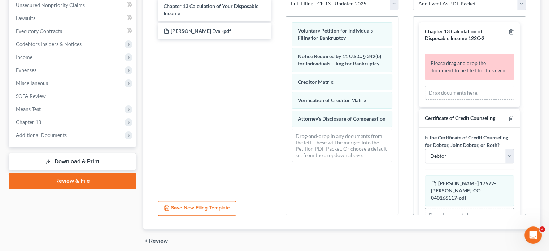
scroll to position [144, 0]
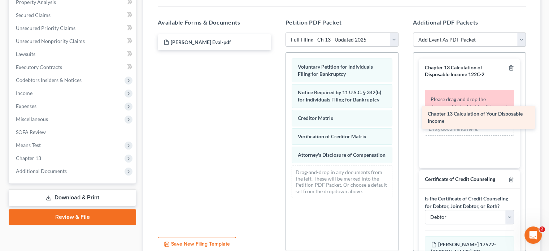
drag, startPoint x: 190, startPoint y: 42, endPoint x: 452, endPoint y: 114, distance: 271.9
click at [276, 50] on div "Chapter 13 Calculation of Your Disposable Income Chapter 13 Calculation of Your…" at bounding box center [214, 42] width 125 height 16
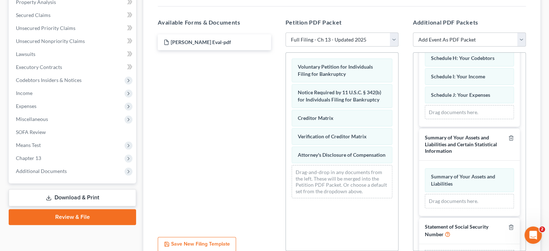
scroll to position [646, 0]
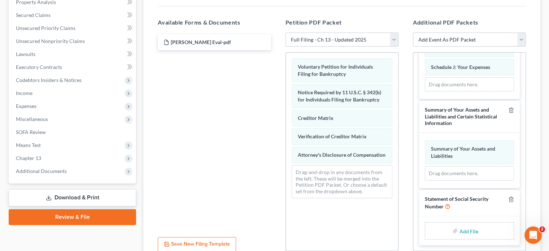
type input "C:\fakepath\Statement of Social Security.pdf"
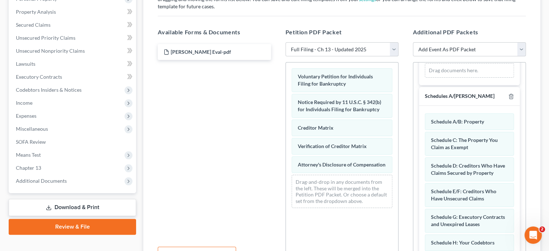
scroll to position [209, 0]
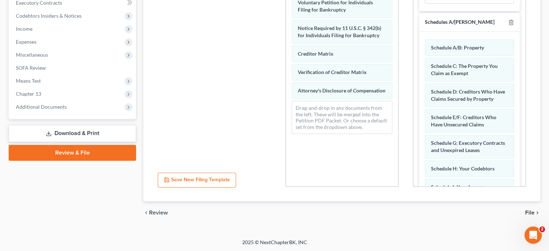
click at [533, 210] on span "File" at bounding box center [529, 213] width 9 height 6
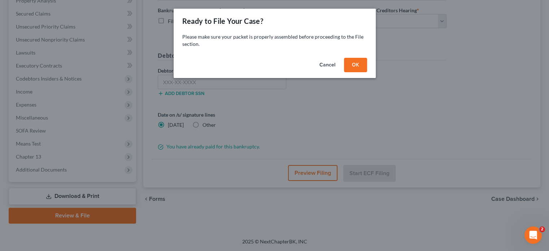
scroll to position [145, 0]
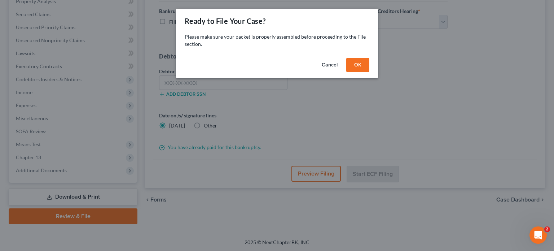
click at [356, 65] on button "OK" at bounding box center [357, 65] width 23 height 14
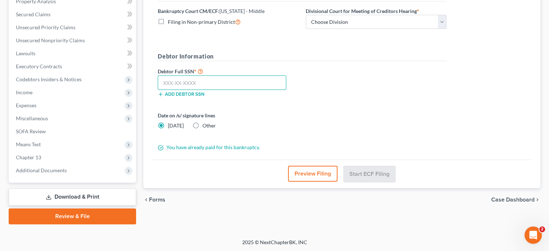
click at [224, 85] on input "text" at bounding box center [222, 82] width 128 height 14
click at [337, 26] on select "Choose Division Baton Rouge" at bounding box center [376, 22] width 141 height 14
select select "0"
click at [306, 15] on select "Choose Division Baton Rouge" at bounding box center [376, 22] width 141 height 14
click at [191, 81] on input "text" at bounding box center [222, 82] width 128 height 14
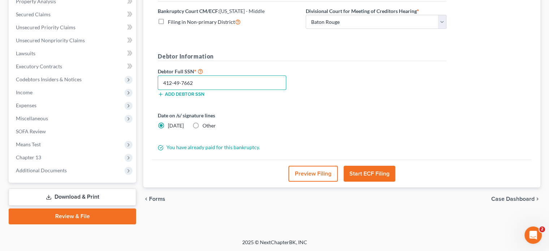
type input "412-49-7662"
click at [367, 171] on button "Start ECF Filing" at bounding box center [370, 174] width 52 height 16
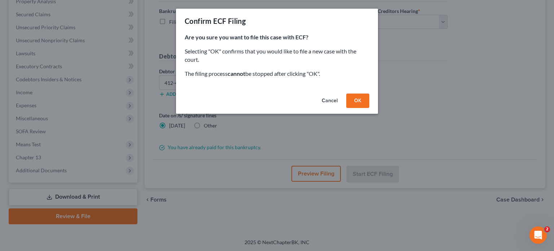
click at [358, 102] on button "OK" at bounding box center [357, 100] width 23 height 14
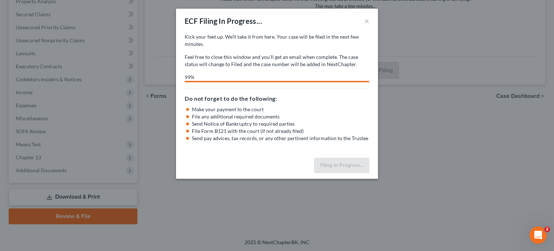
select select "0"
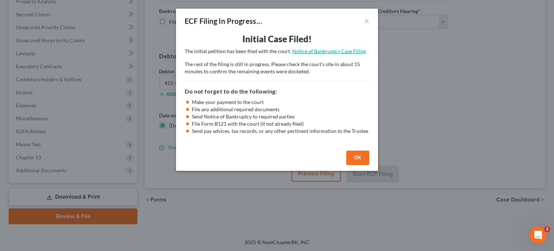
click at [341, 52] on link "Notice of Bankruptcy Case Filing" at bounding box center [329, 51] width 74 height 6
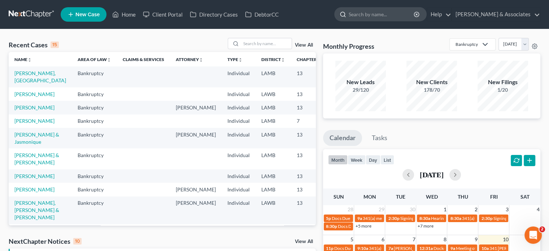
click at [376, 14] on input "search" at bounding box center [382, 14] width 66 height 13
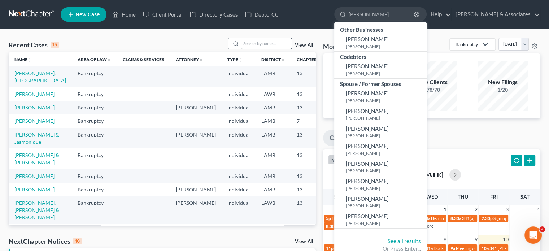
type input "[PERSON_NAME]"
click at [249, 43] on input "search" at bounding box center [266, 43] width 51 height 10
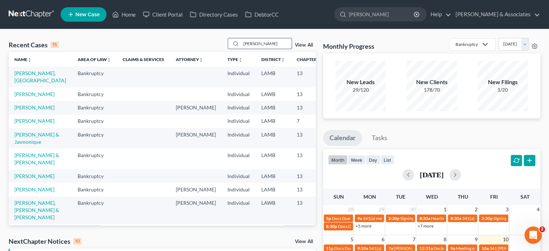
type input "[PERSON_NAME]"
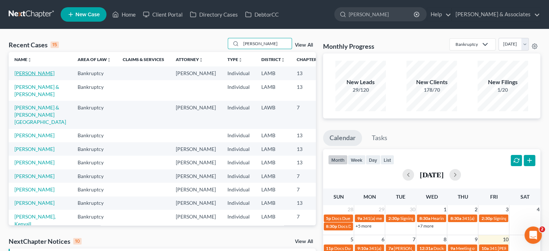
click at [21, 75] on link "[PERSON_NAME]" at bounding box center [34, 73] width 40 height 6
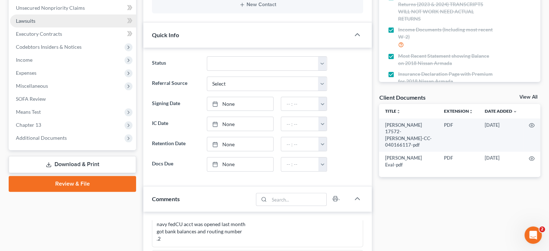
scroll to position [180, 0]
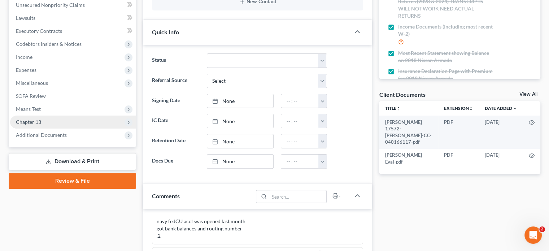
click at [27, 119] on span "Chapter 13" at bounding box center [28, 122] width 25 height 6
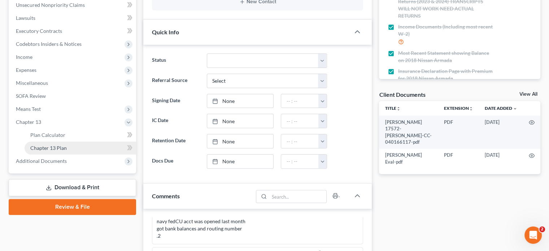
click at [42, 148] on span "Chapter 13 Plan" at bounding box center [48, 148] width 36 height 6
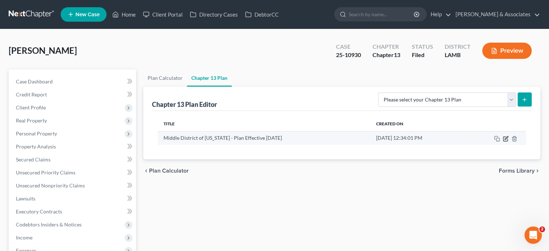
click at [506, 139] on icon "button" at bounding box center [506, 139] width 6 height 6
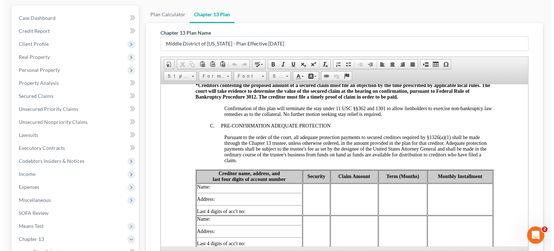
scroll to position [171, 0]
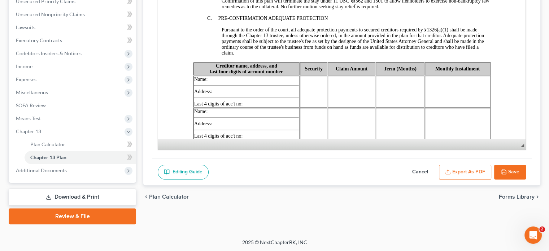
click at [472, 171] on button "Export as PDF" at bounding box center [465, 172] width 52 height 15
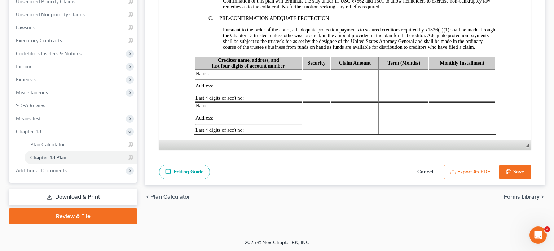
scroll to position [1041, 0]
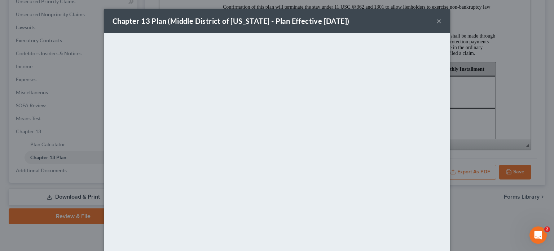
click at [437, 21] on button "×" at bounding box center [439, 21] width 5 height 9
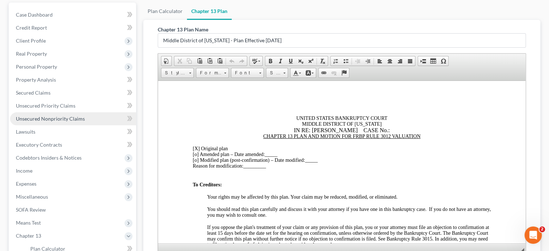
scroll to position [171, 0]
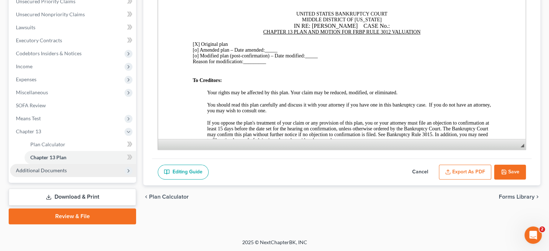
click at [42, 170] on span "Additional Documents" at bounding box center [41, 170] width 51 height 6
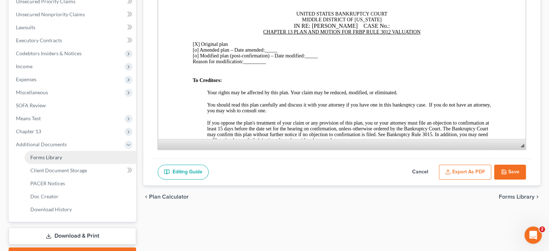
click at [46, 156] on span "Forms Library" at bounding box center [46, 157] width 32 height 6
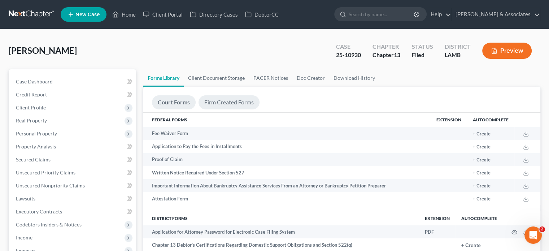
click at [214, 101] on link "Firm Created Forms" at bounding box center [229, 102] width 61 height 14
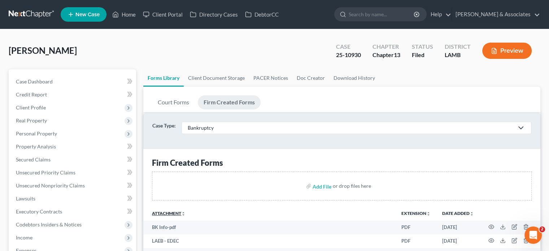
click at [174, 213] on link "Attachment unfold_more expand_more expand_less" at bounding box center [169, 212] width 34 height 5
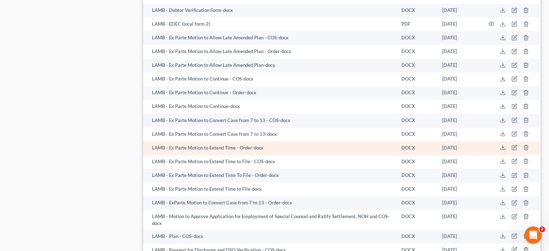
scroll to position [830, 0]
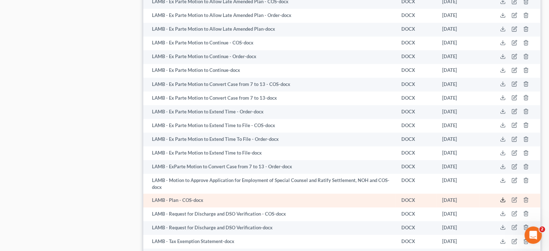
click at [502, 200] on polyline at bounding box center [503, 199] width 3 height 1
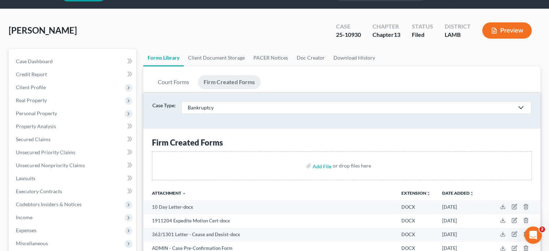
scroll to position [0, 0]
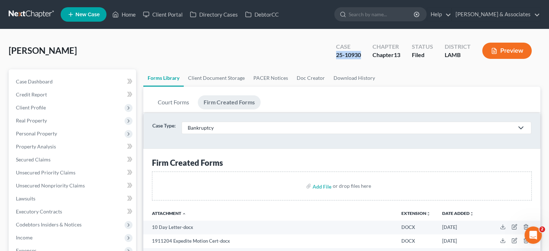
drag, startPoint x: 335, startPoint y: 55, endPoint x: 360, endPoint y: 56, distance: 25.3
click at [360, 56] on div "Case 25-10930" at bounding box center [348, 51] width 36 height 21
copy div "25-10930"
click at [32, 81] on span "Case Dashboard" at bounding box center [34, 81] width 37 height 6
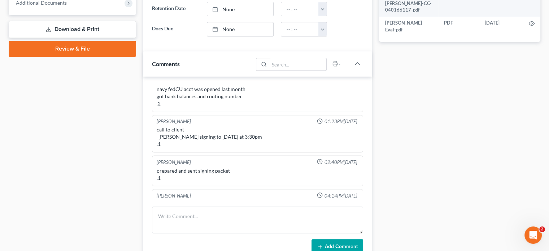
scroll to position [361, 0]
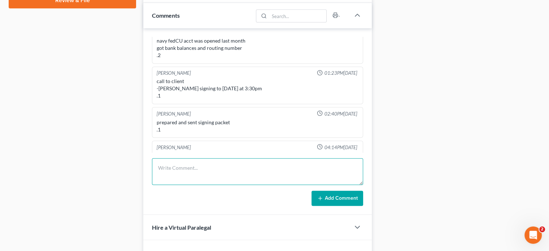
click at [209, 163] on textarea at bounding box center [257, 171] width 211 height 27
type textarea "P"
type textarea "DSI, EDEC, Pay Advices, and Plan and COS w/ matrix"
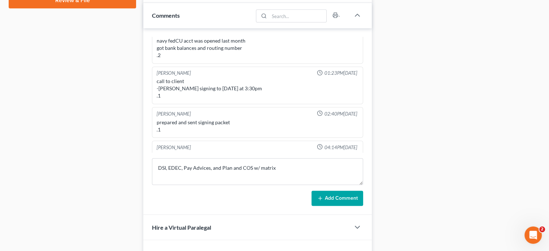
click at [338, 194] on button "Add Comment" at bounding box center [337, 198] width 52 height 15
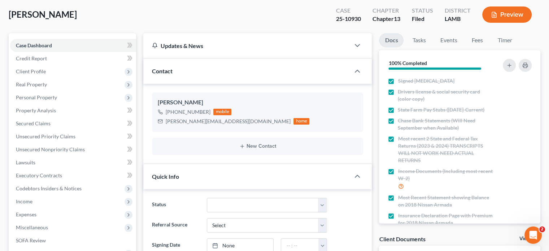
scroll to position [0, 0]
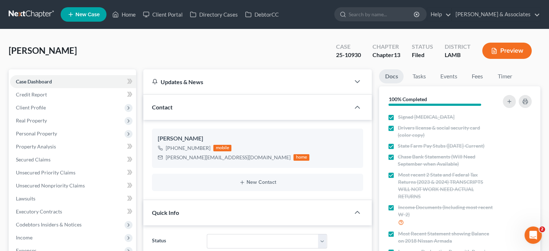
click at [176, 45] on div "Williams, Toby Upgraded Case 25-10930 Chapter Chapter 13 Status Filed District …" at bounding box center [275, 53] width 532 height 31
click at [131, 14] on link "Home" at bounding box center [124, 14] width 31 height 13
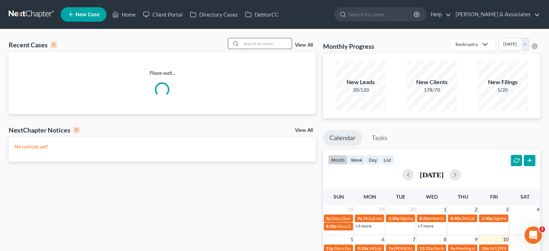
click at [243, 46] on input "search" at bounding box center [266, 43] width 51 height 10
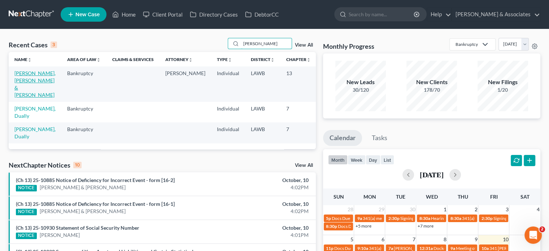
type input "Robich"
click at [24, 79] on link "[PERSON_NAME], [PERSON_NAME] & [PERSON_NAME]" at bounding box center [34, 84] width 41 height 28
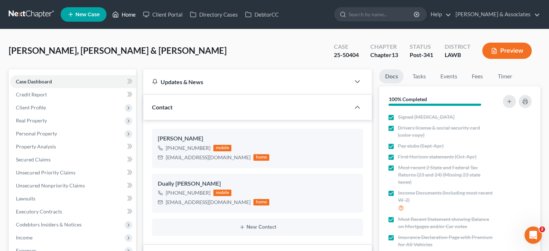
click at [133, 13] on link "Home" at bounding box center [124, 14] width 31 height 13
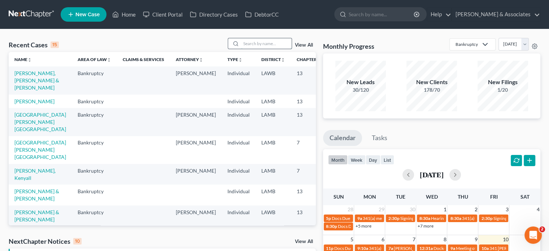
click at [253, 43] on input "search" at bounding box center [266, 43] width 51 height 10
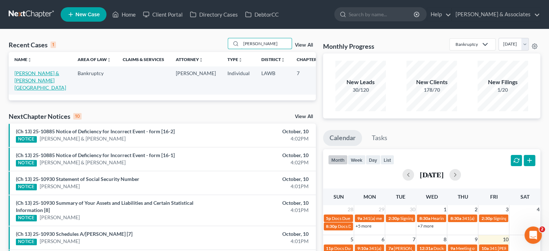
type input "Blaney"
click at [25, 82] on link "[PERSON_NAME] & [PERSON_NAME][GEOGRAPHIC_DATA]" at bounding box center [40, 80] width 52 height 21
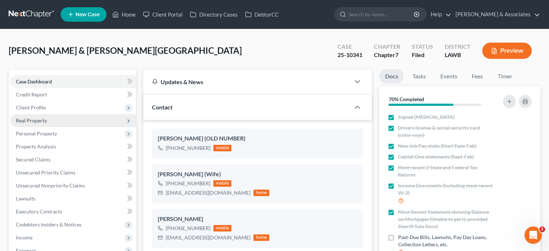
click at [35, 119] on span "Real Property" at bounding box center [31, 120] width 31 height 6
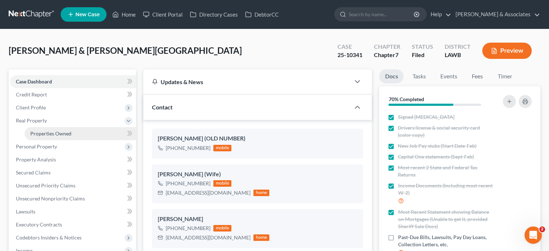
click at [39, 132] on span "Properties Owned" at bounding box center [50, 133] width 41 height 6
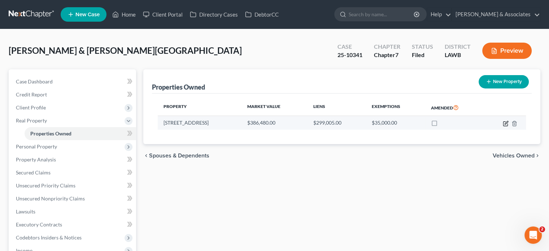
click at [504, 121] on icon "button" at bounding box center [506, 124] width 6 height 6
select select "19"
select select "4"
select select "0"
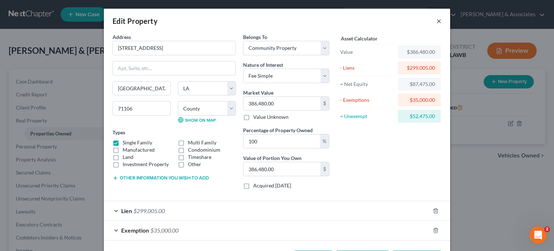
click at [437, 22] on button "×" at bounding box center [439, 21] width 5 height 9
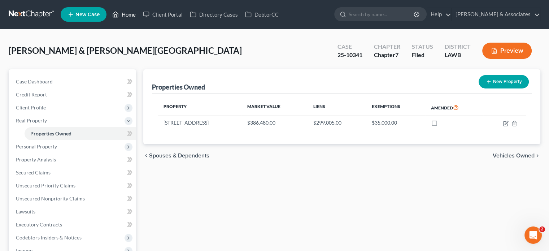
click at [126, 12] on link "Home" at bounding box center [124, 14] width 31 height 13
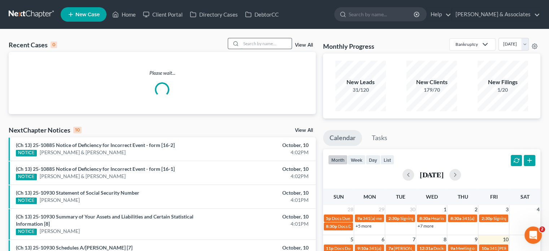
click at [248, 45] on input "search" at bounding box center [266, 43] width 51 height 10
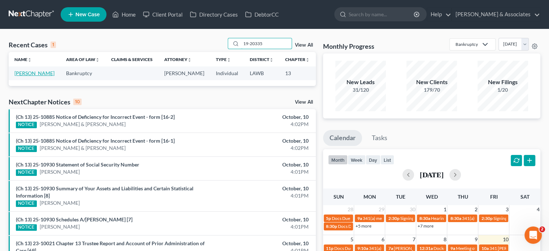
type input "19-20335"
click at [25, 73] on link "Landry, Jeffery" at bounding box center [34, 73] width 40 height 6
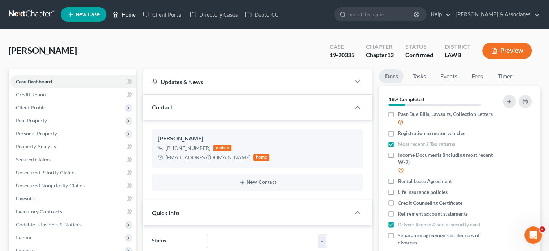
click at [129, 14] on link "Home" at bounding box center [124, 14] width 31 height 13
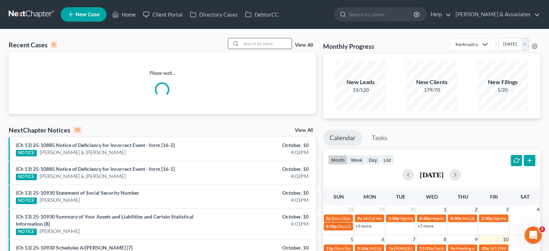
click at [258, 43] on input "search" at bounding box center [266, 43] width 51 height 10
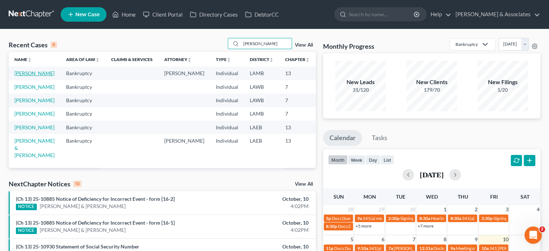
type input "NOrman"
click at [20, 76] on link "[PERSON_NAME]" at bounding box center [34, 73] width 40 height 6
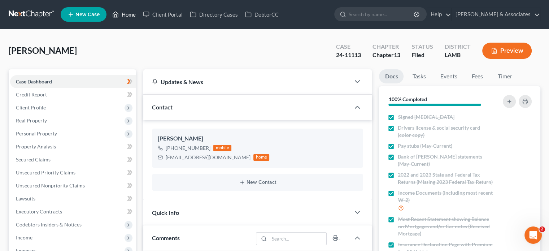
click at [126, 12] on link "Home" at bounding box center [124, 14] width 31 height 13
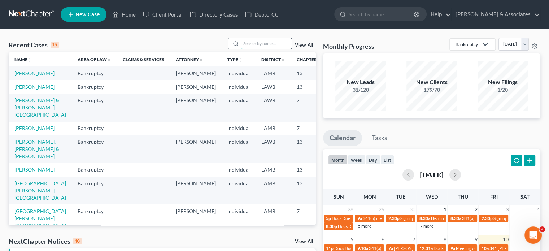
click at [262, 43] on input "search" at bounding box center [266, 43] width 51 height 10
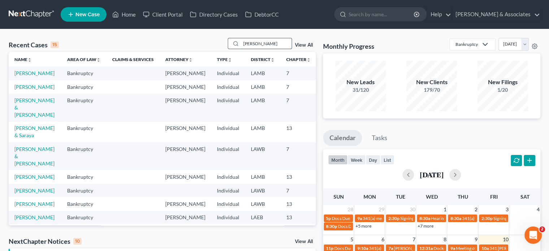
drag, startPoint x: 254, startPoint y: 41, endPoint x: 236, endPoint y: 40, distance: 18.1
click at [236, 40] on div "Allen" at bounding box center [260, 43] width 64 height 11
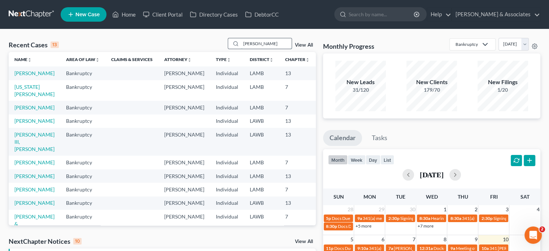
drag, startPoint x: 257, startPoint y: 42, endPoint x: 231, endPoint y: 44, distance: 26.1
click at [231, 44] on div "Willie" at bounding box center [260, 43] width 64 height 11
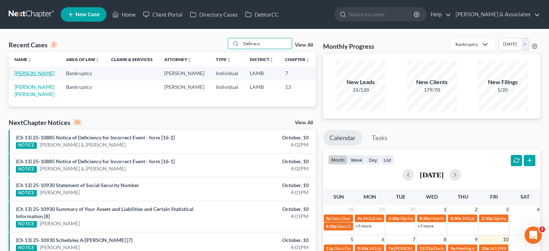
type input "Debraca"
click at [23, 76] on link "Lathan, Debraca" at bounding box center [34, 73] width 40 height 6
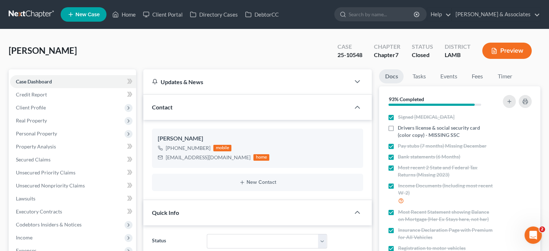
scroll to position [212, 0]
click at [130, 13] on link "Home" at bounding box center [124, 14] width 31 height 13
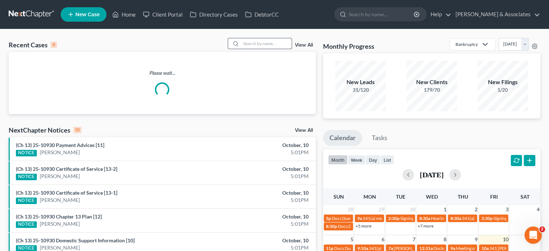
click at [271, 43] on input "search" at bounding box center [266, 43] width 51 height 10
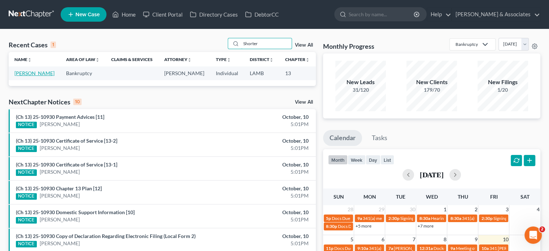
type input "Shorter"
click at [25, 73] on link "Shorter, Angela" at bounding box center [34, 73] width 40 height 6
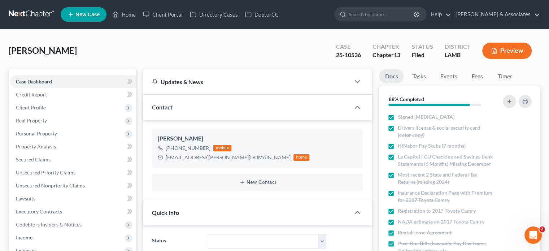
scroll to position [523, 0]
click at [14, 10] on link at bounding box center [32, 14] width 46 height 13
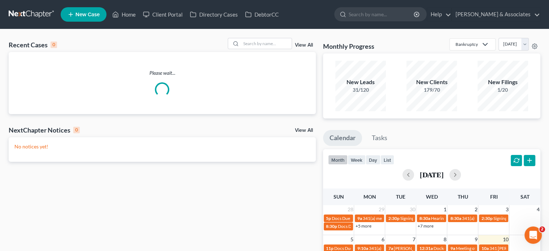
click at [300, 44] on link "View All" at bounding box center [304, 45] width 18 height 5
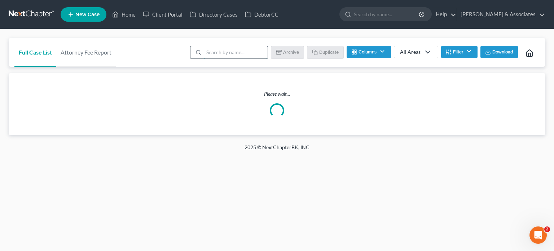
click at [250, 51] on input "search" at bounding box center [236, 52] width 64 height 12
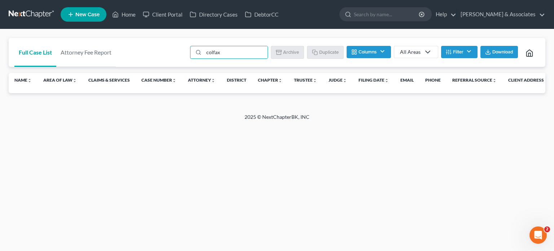
click at [497, 51] on span "Download" at bounding box center [503, 52] width 21 height 6
click at [351, 144] on div "Home New Case Client Portal Directory Cases DebtorCC Diment & Associates trs@di…" at bounding box center [277, 125] width 554 height 251
click at [222, 50] on input "colfax" at bounding box center [236, 52] width 64 height 12
type input "c"
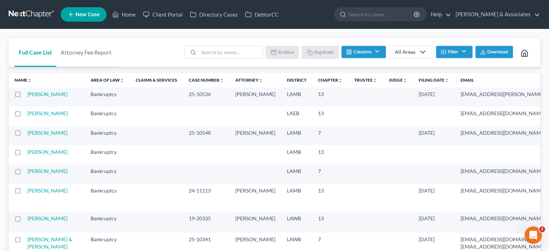
click at [489, 53] on span "Download" at bounding box center [497, 52] width 21 height 6
click at [125, 11] on link "Home" at bounding box center [124, 14] width 31 height 13
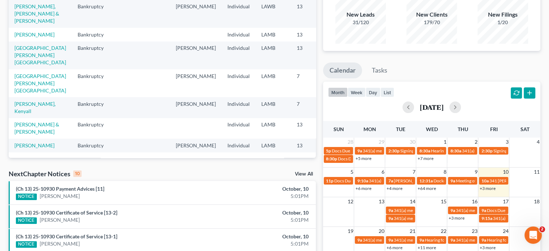
scroll to position [72, 0]
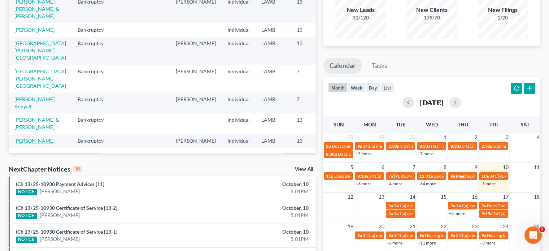
click at [25, 138] on link "[PERSON_NAME]" at bounding box center [34, 141] width 40 height 6
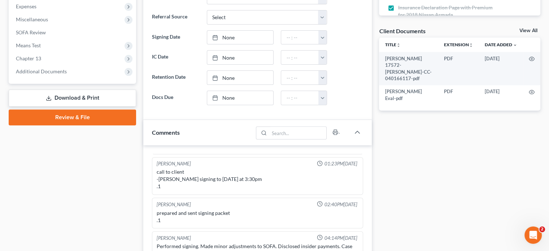
scroll to position [254, 0]
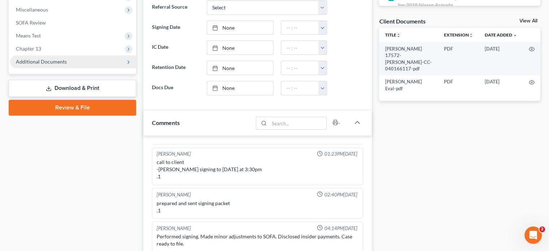
click at [60, 60] on span "Additional Documents" at bounding box center [41, 61] width 51 height 6
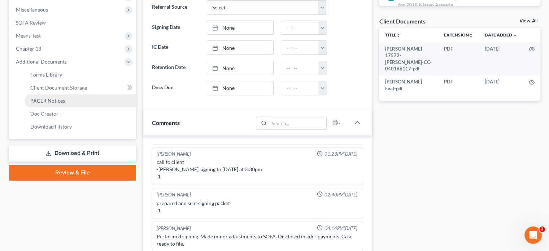
click at [47, 101] on span "PACER Notices" at bounding box center [47, 100] width 35 height 6
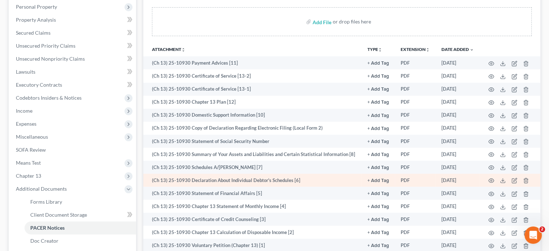
scroll to position [144, 0]
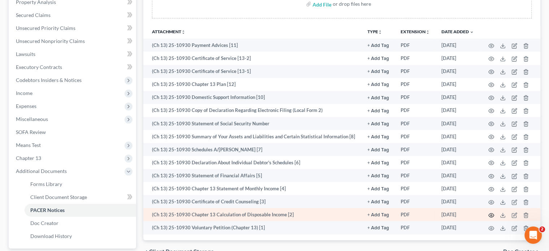
click at [491, 215] on icon "button" at bounding box center [491, 215] width 6 height 6
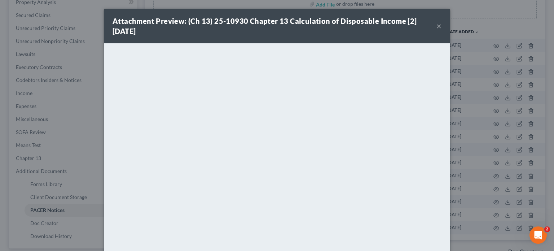
click at [437, 27] on button "×" at bounding box center [439, 26] width 5 height 9
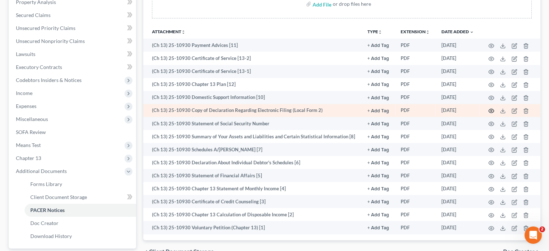
click at [492, 111] on circle "button" at bounding box center [490, 110] width 1 height 1
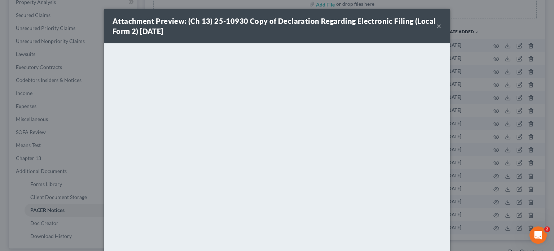
click at [437, 26] on button "×" at bounding box center [439, 26] width 5 height 9
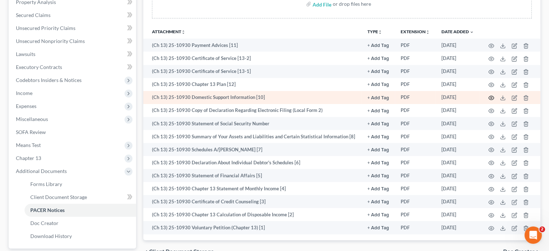
click at [491, 98] on icon "button" at bounding box center [491, 98] width 6 height 6
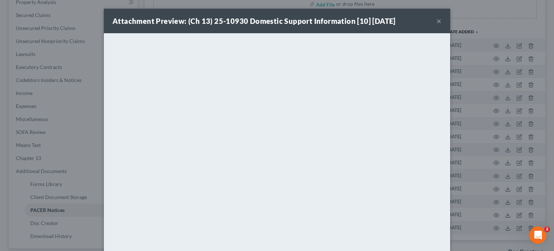
click at [437, 19] on button "×" at bounding box center [439, 21] width 5 height 9
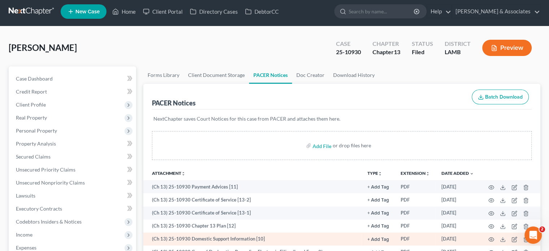
scroll to position [0, 0]
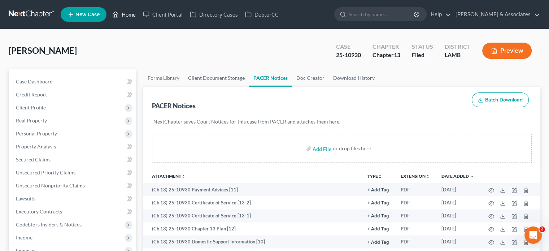
click at [123, 13] on link "Home" at bounding box center [124, 14] width 31 height 13
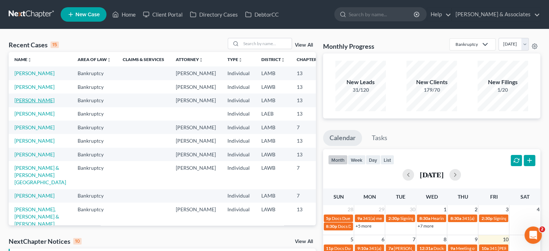
click at [25, 103] on link "Shorter, Angela" at bounding box center [34, 100] width 40 height 6
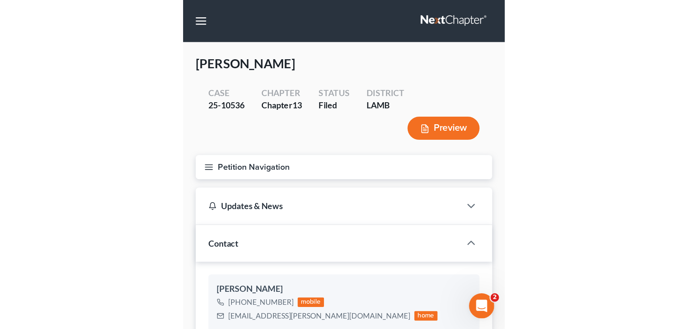
scroll to position [458, 0]
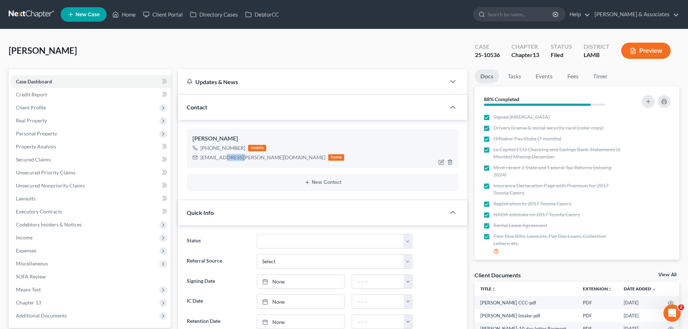
drag, startPoint x: 242, startPoint y: 157, endPoint x: 223, endPoint y: 158, distance: 18.4
click at [223, 158] on div "angela3bz@cox.net" at bounding box center [262, 157] width 125 height 7
click at [237, 158] on div "angela3bz@cox.net" at bounding box center [262, 157] width 125 height 7
drag, startPoint x: 243, startPoint y: 158, endPoint x: 201, endPoint y: 159, distance: 42.6
click at [201, 159] on div "angela3bz@cox.net home" at bounding box center [268, 157] width 152 height 9
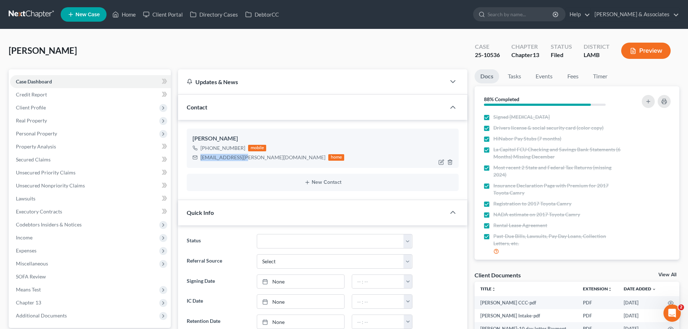
copy div "angela3bz@cox.net"
